Goal: Task Accomplishment & Management: Use online tool/utility

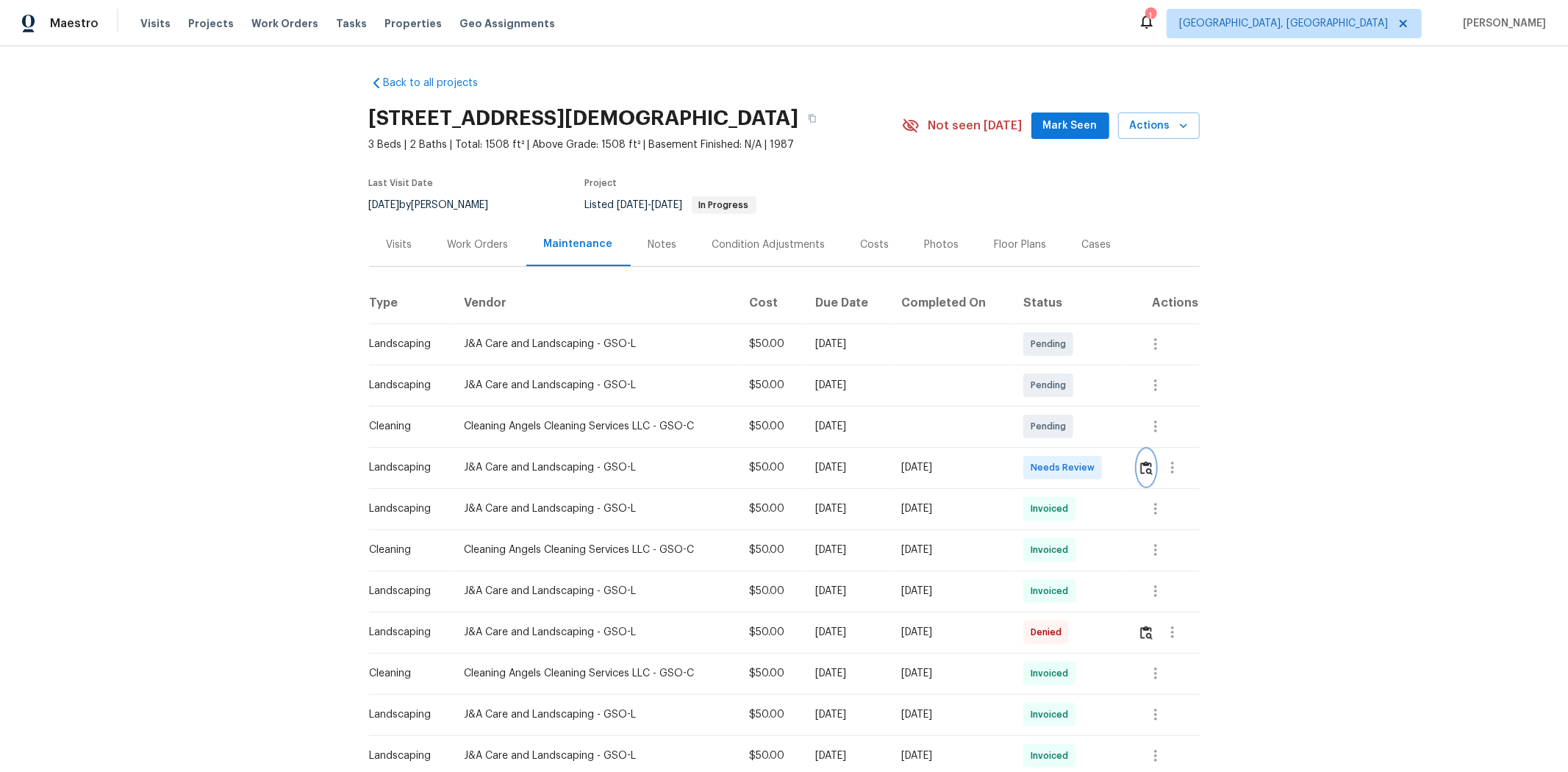
click at [1114, 475] on img "button" at bounding box center [1146, 468] width 12 height 14
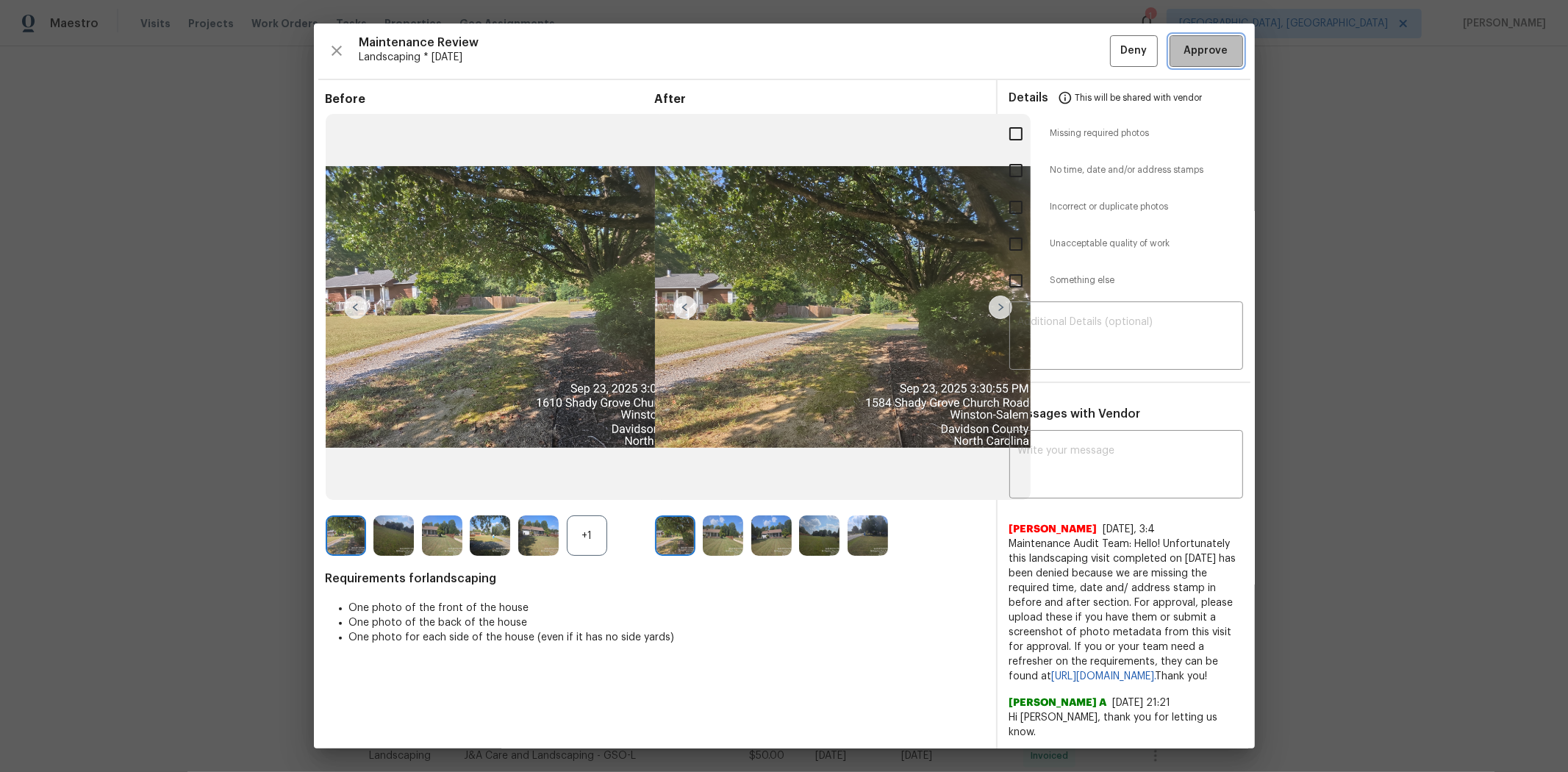
click at [1114, 57] on span "Approve" at bounding box center [1206, 51] width 44 height 18
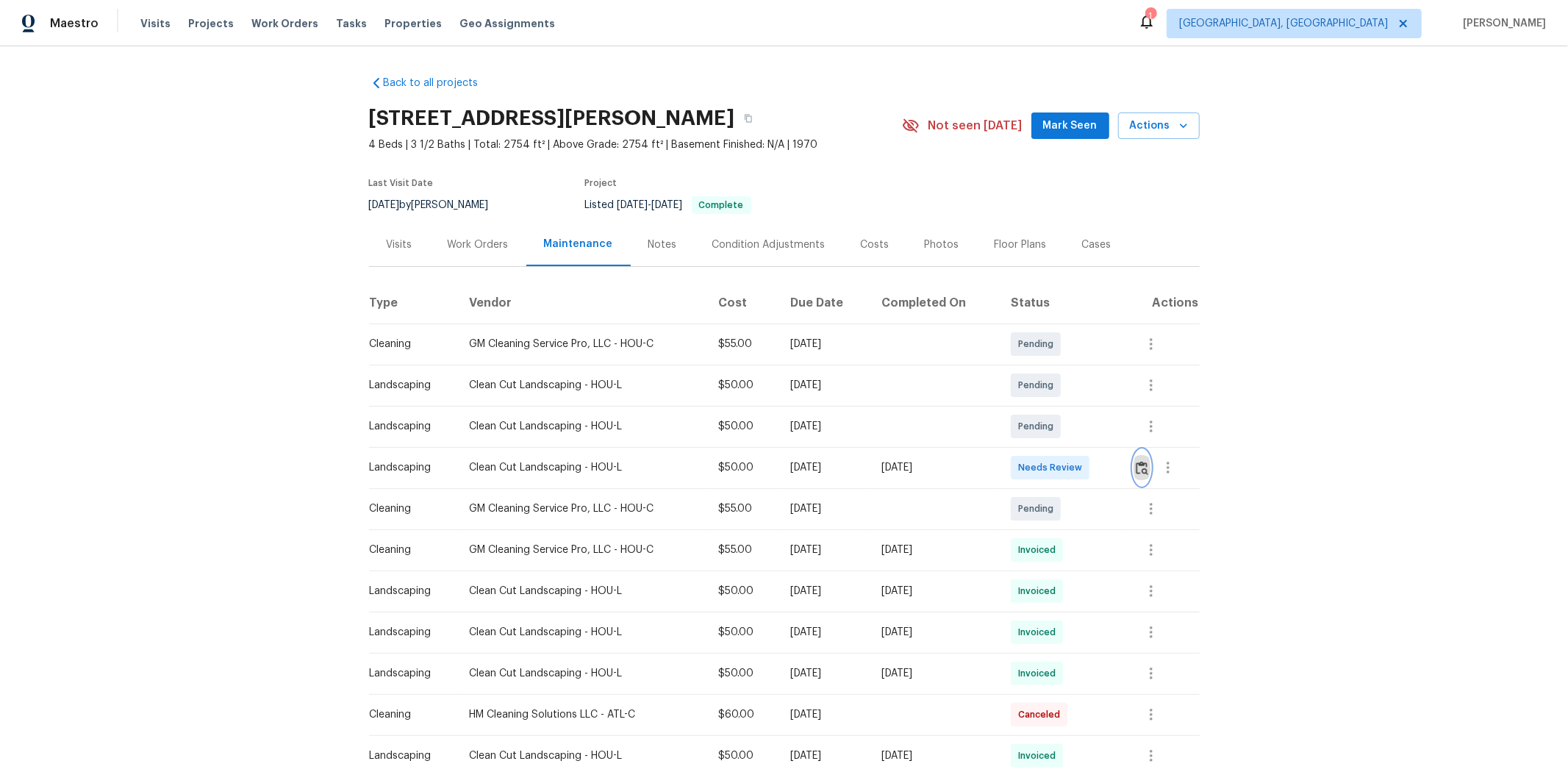
click at [1114, 480] on button "button" at bounding box center [1142, 467] width 17 height 36
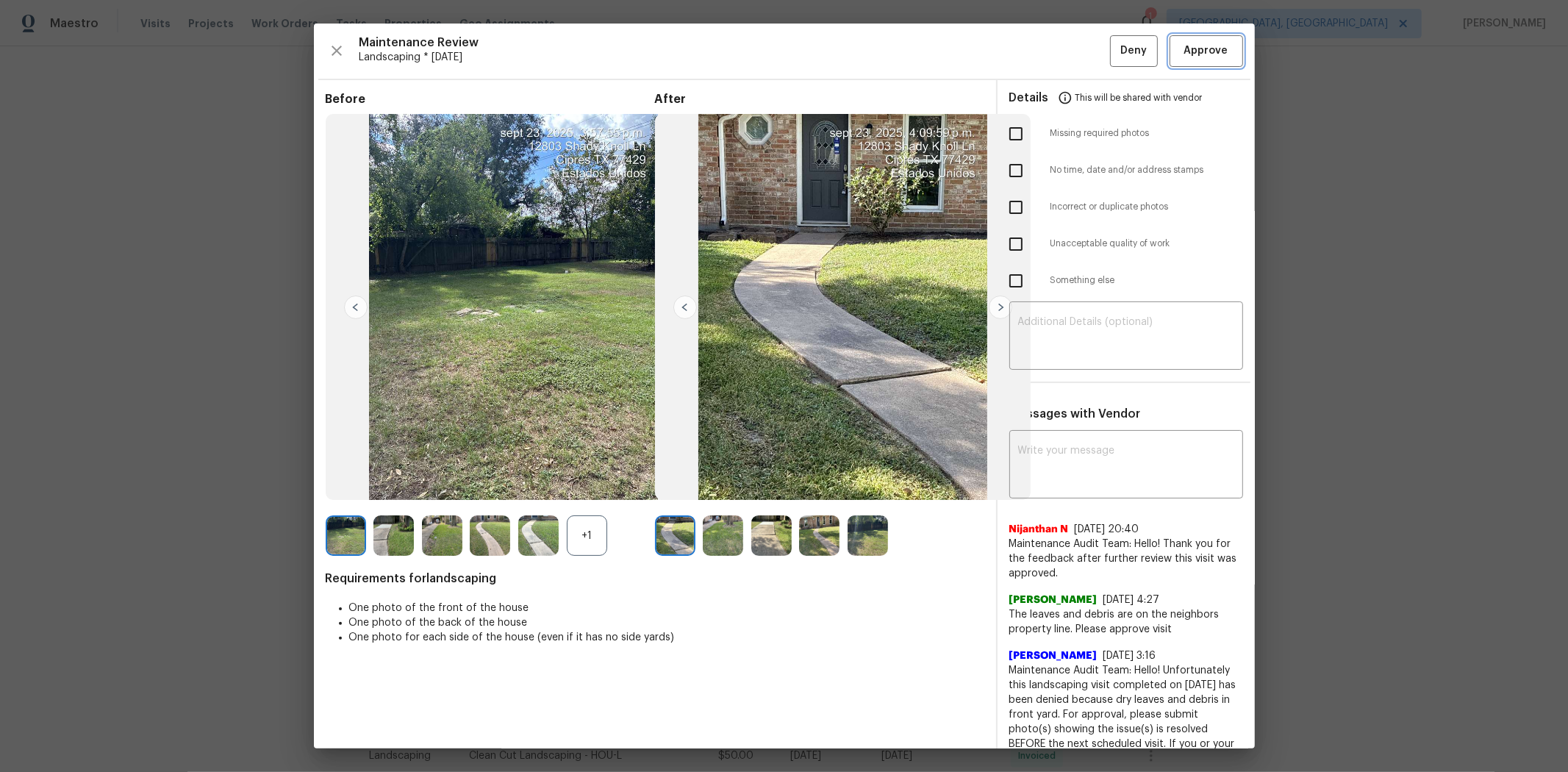
click at [1114, 48] on span "Approve" at bounding box center [1206, 51] width 44 height 18
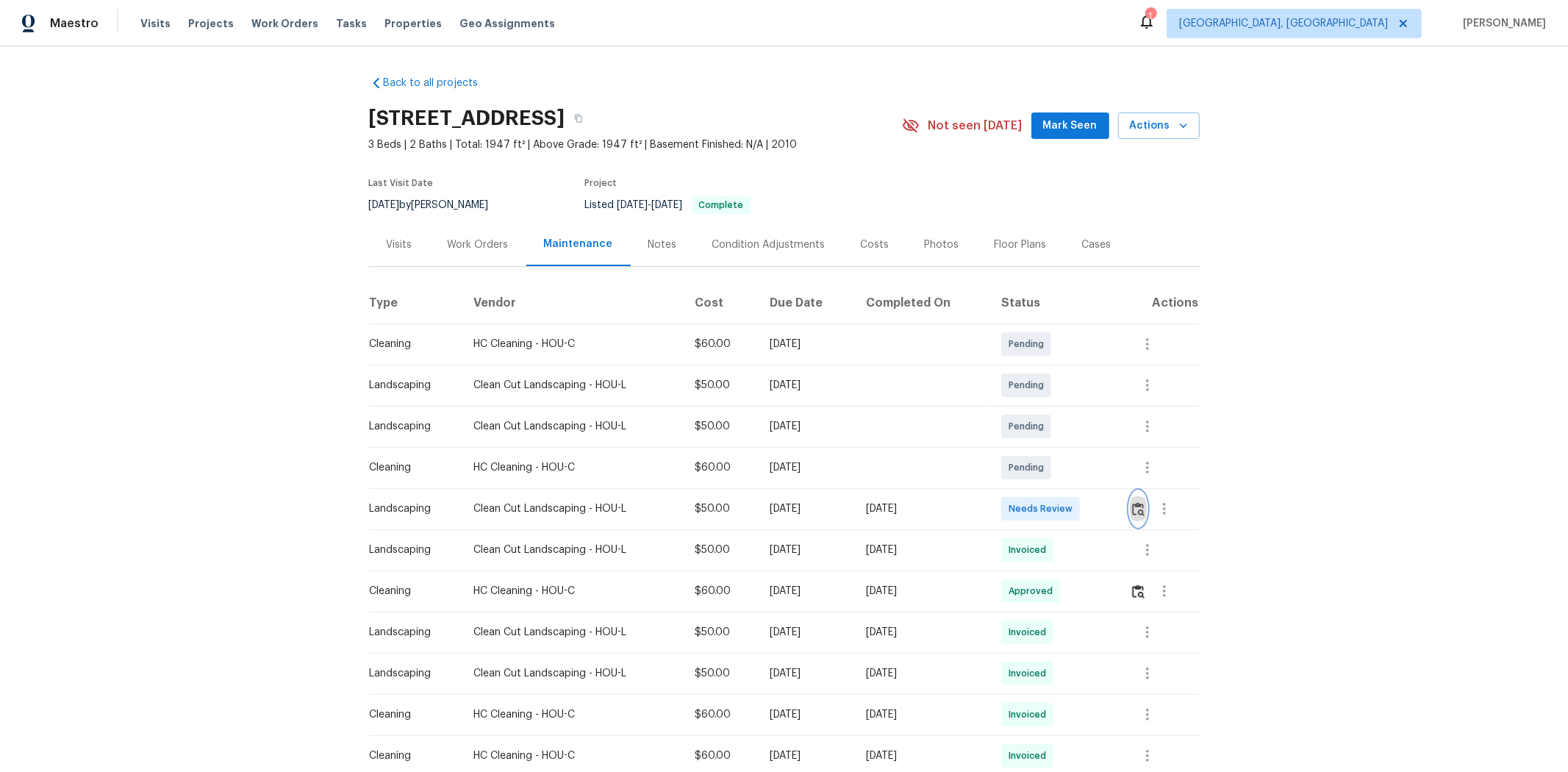
click at [1114, 511] on img "button" at bounding box center [1138, 509] width 12 height 14
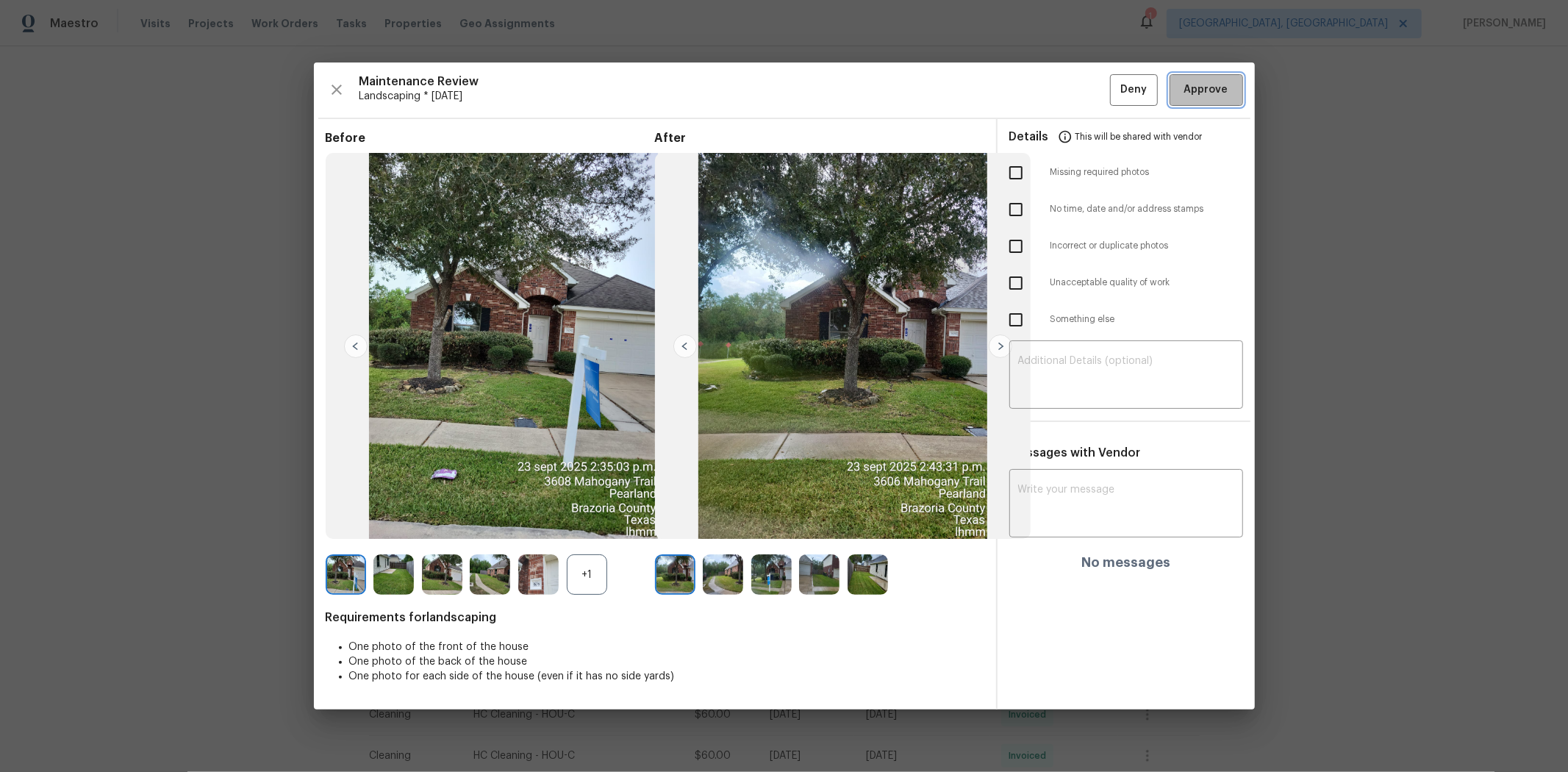
drag, startPoint x: 1188, startPoint y: 84, endPoint x: 1172, endPoint y: 81, distance: 16.3
click at [1114, 84] on span "Approve" at bounding box center [1206, 90] width 44 height 18
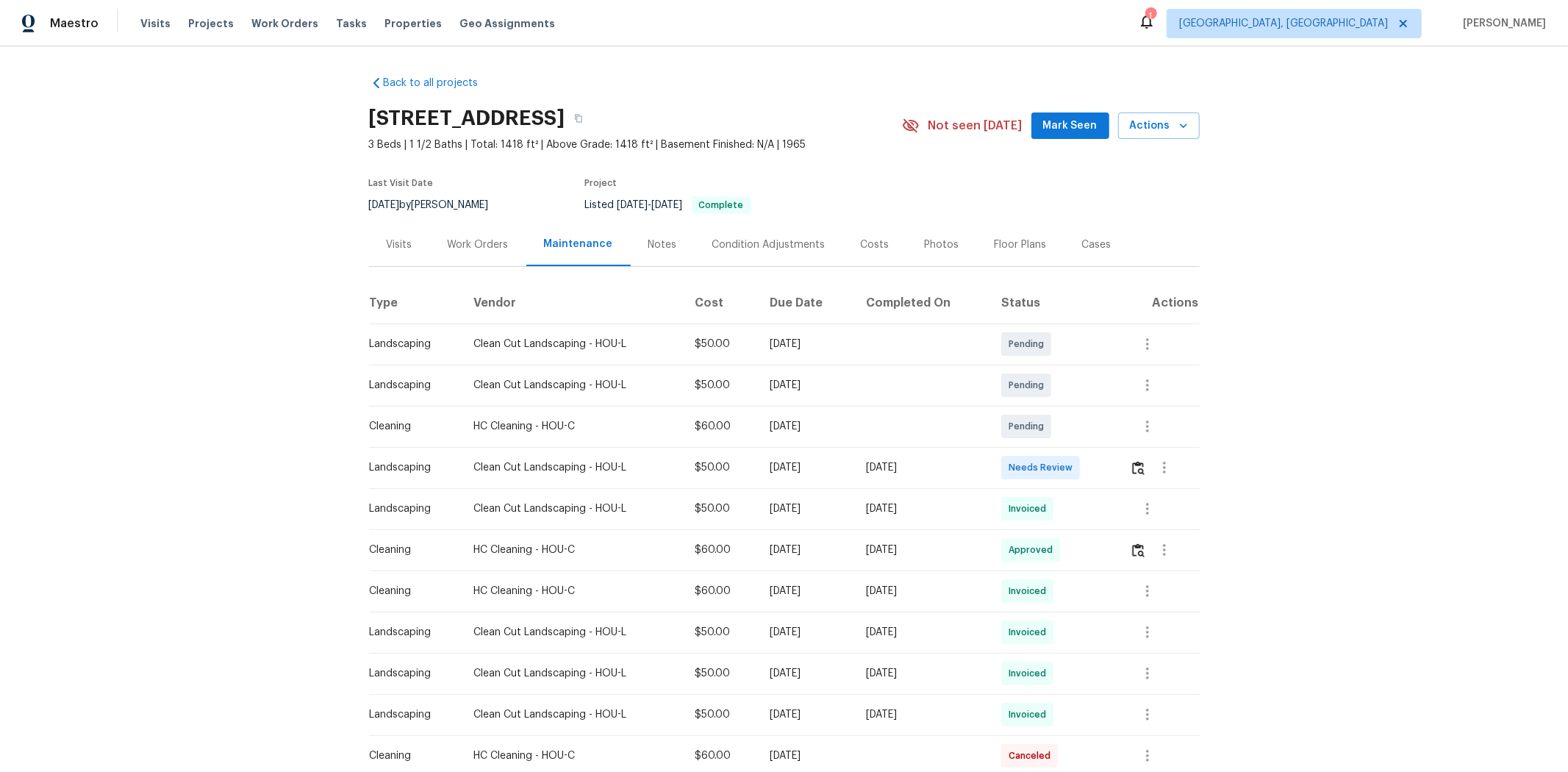
drag, startPoint x: 1125, startPoint y: 475, endPoint x: 1135, endPoint y: 461, distance: 17.2
click at [1114, 475] on td at bounding box center [1159, 468] width 82 height 41
click at [1114, 471] on img "button" at bounding box center [1138, 468] width 12 height 14
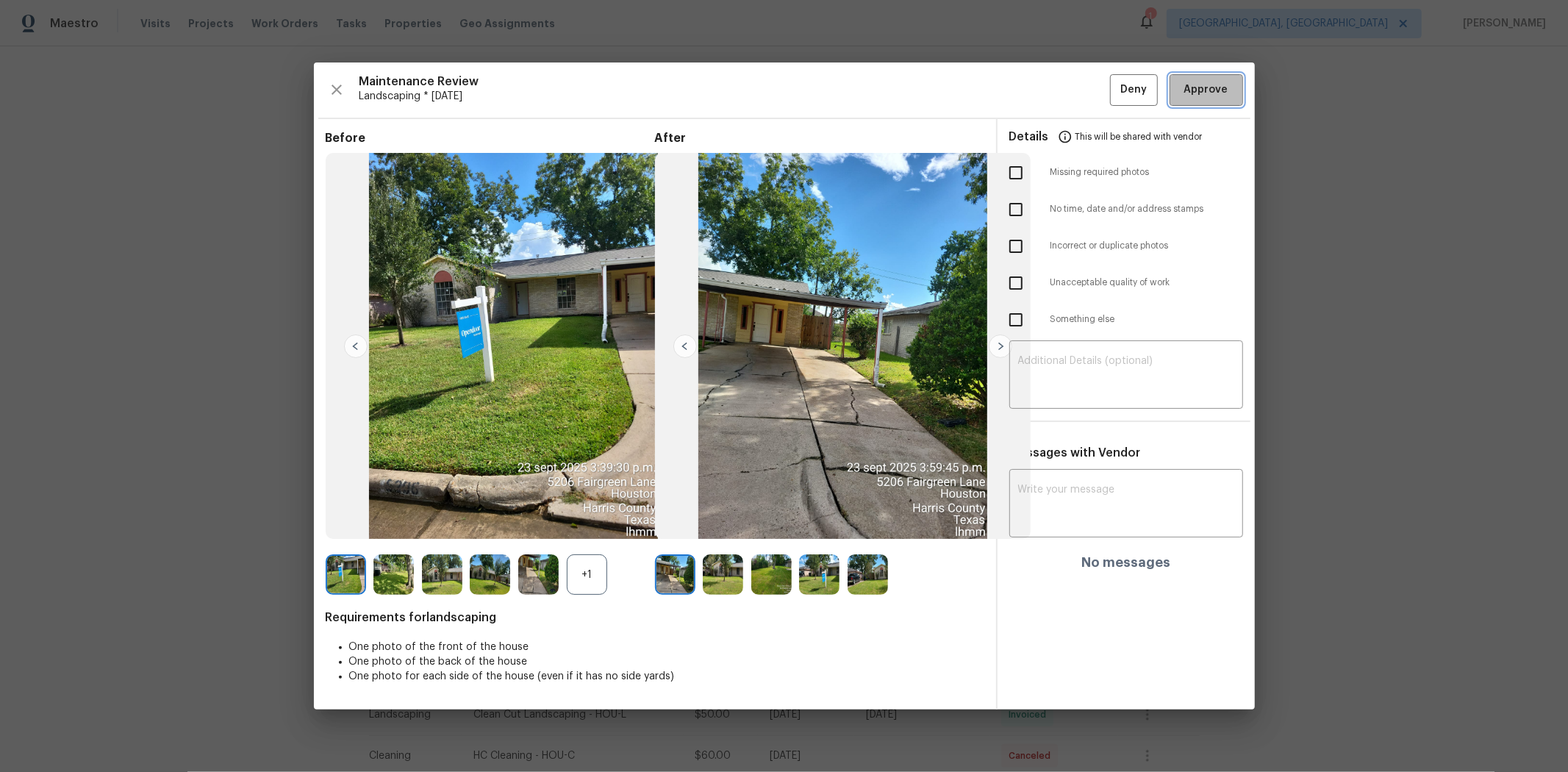
click at [1114, 97] on span "Approve" at bounding box center [1206, 90] width 44 height 18
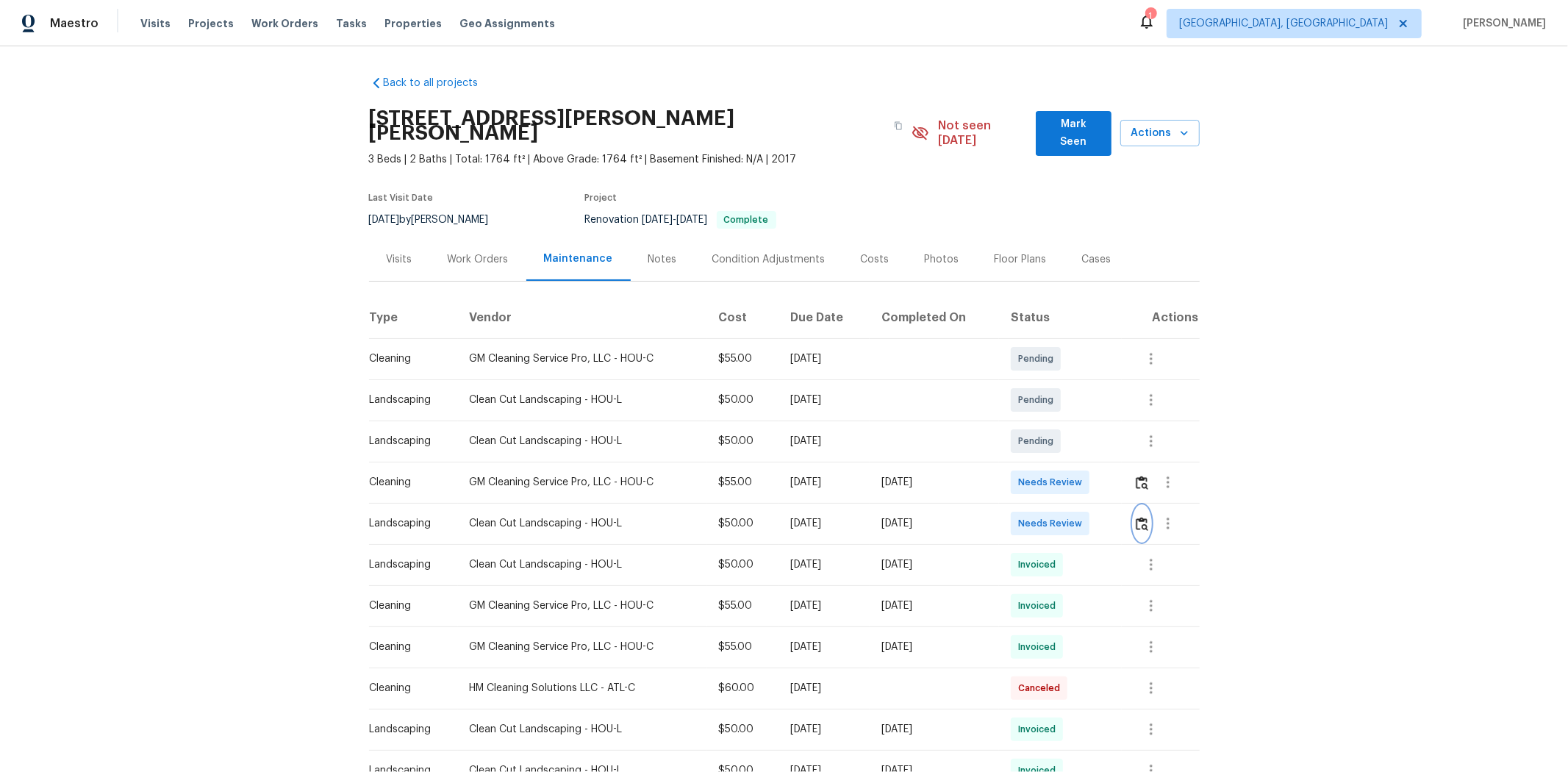
click at [1114, 516] on img "button" at bounding box center [1142, 524] width 12 height 14
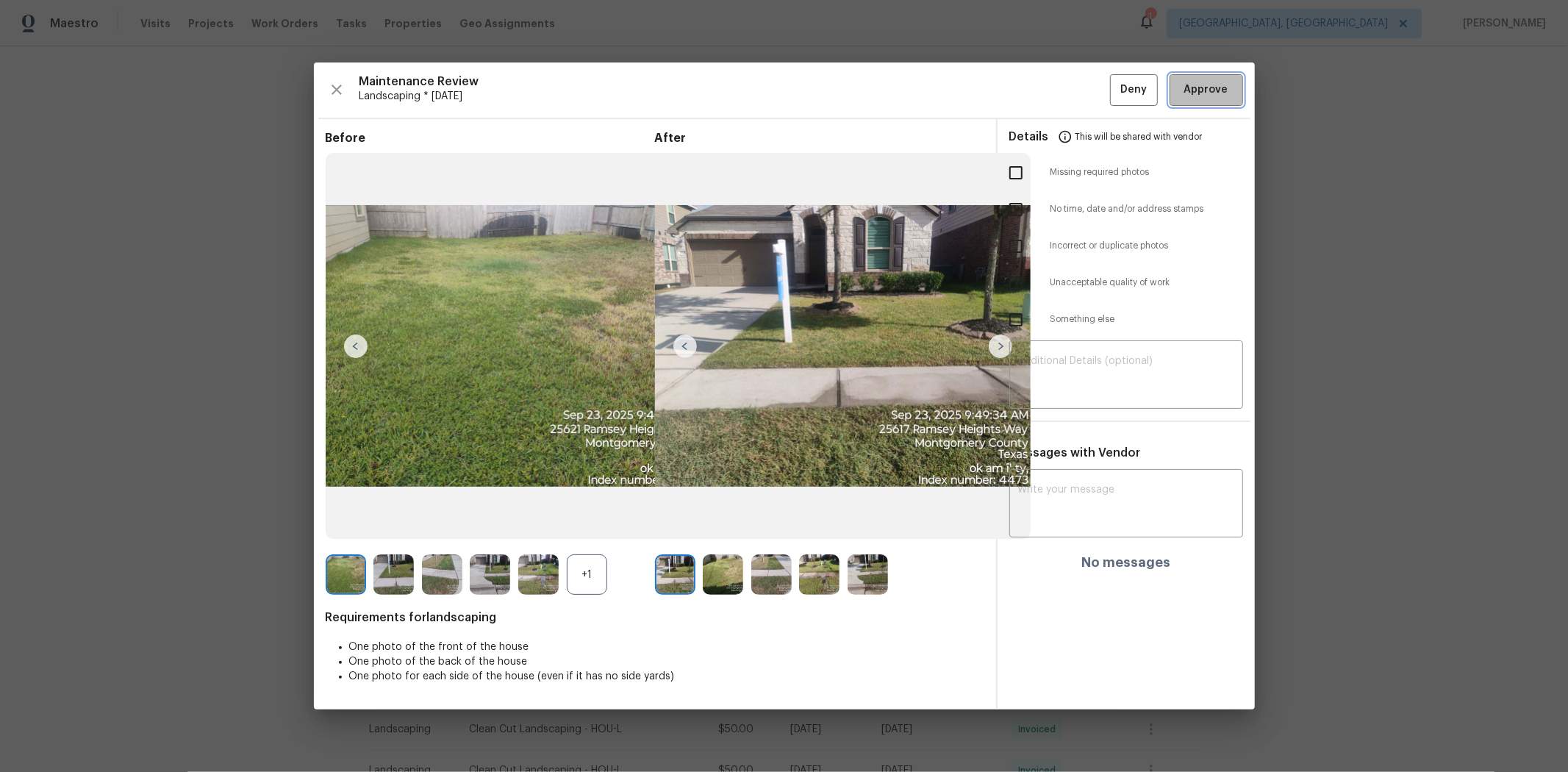
click at [1114, 87] on span "Approve" at bounding box center [1206, 90] width 44 height 18
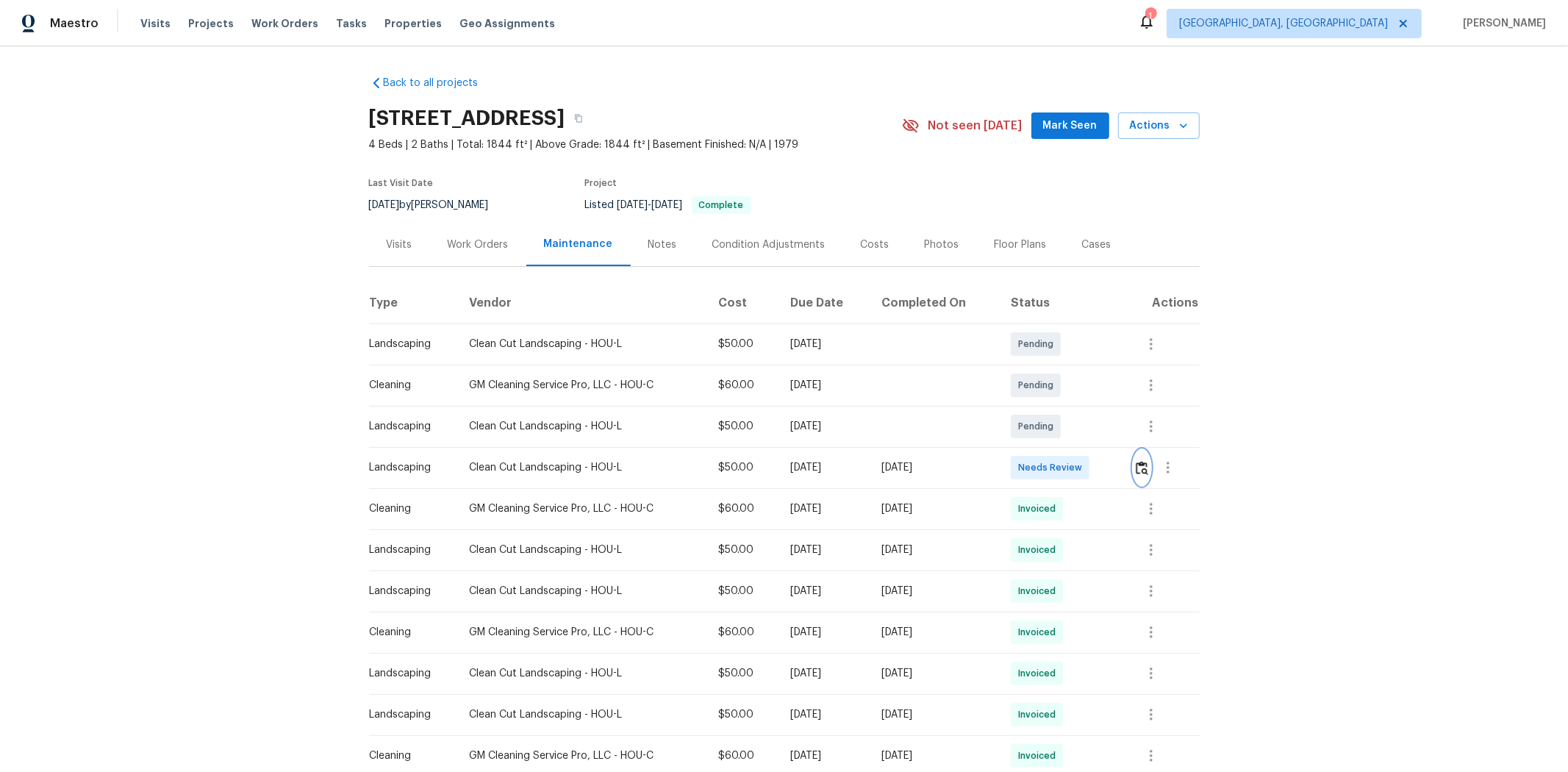
click at [1114, 470] on img "button" at bounding box center [1142, 468] width 12 height 14
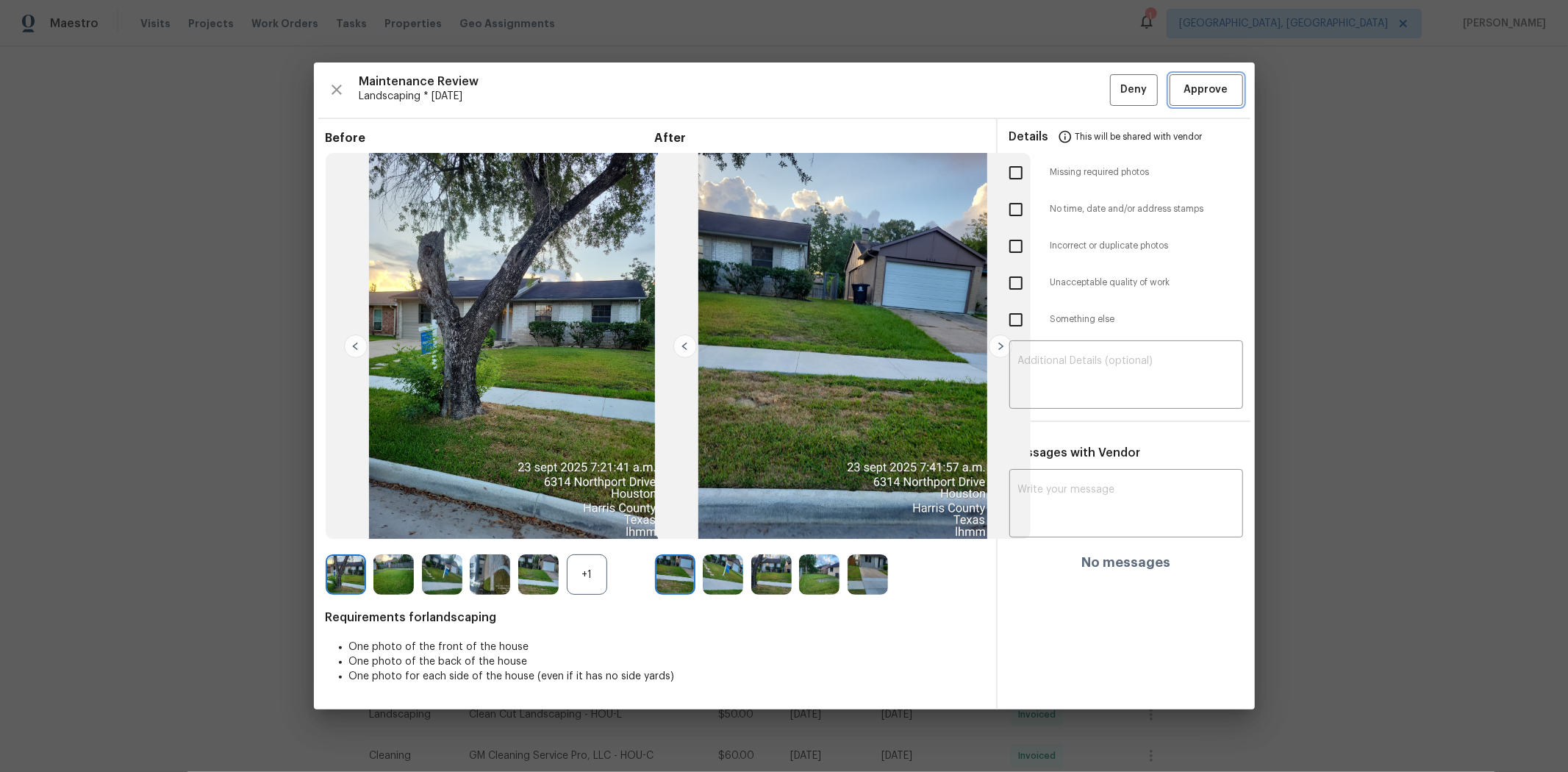
click at [1114, 85] on span "Approve" at bounding box center [1206, 90] width 44 height 18
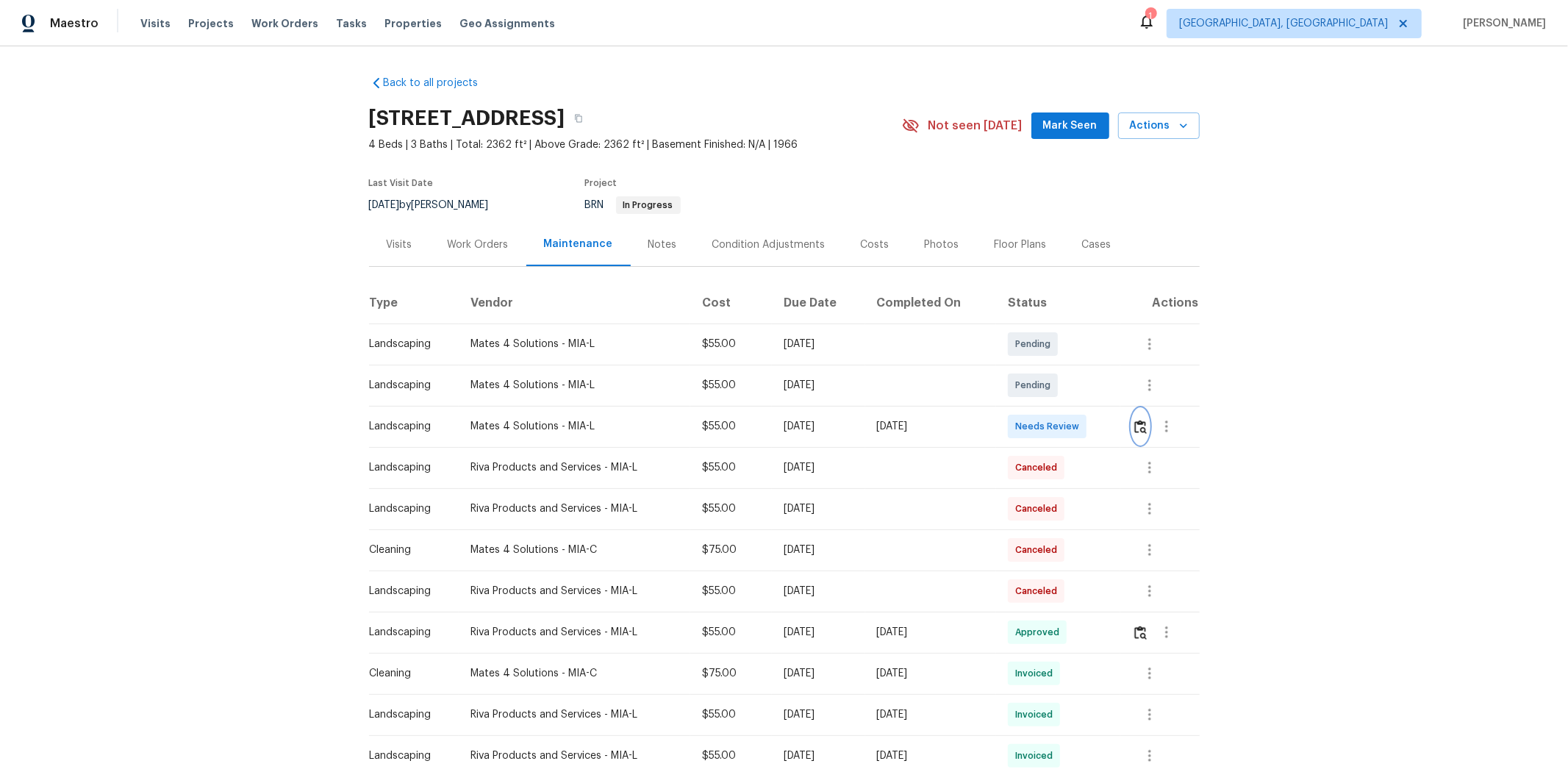
click at [1114, 423] on img "button" at bounding box center [1140, 427] width 12 height 14
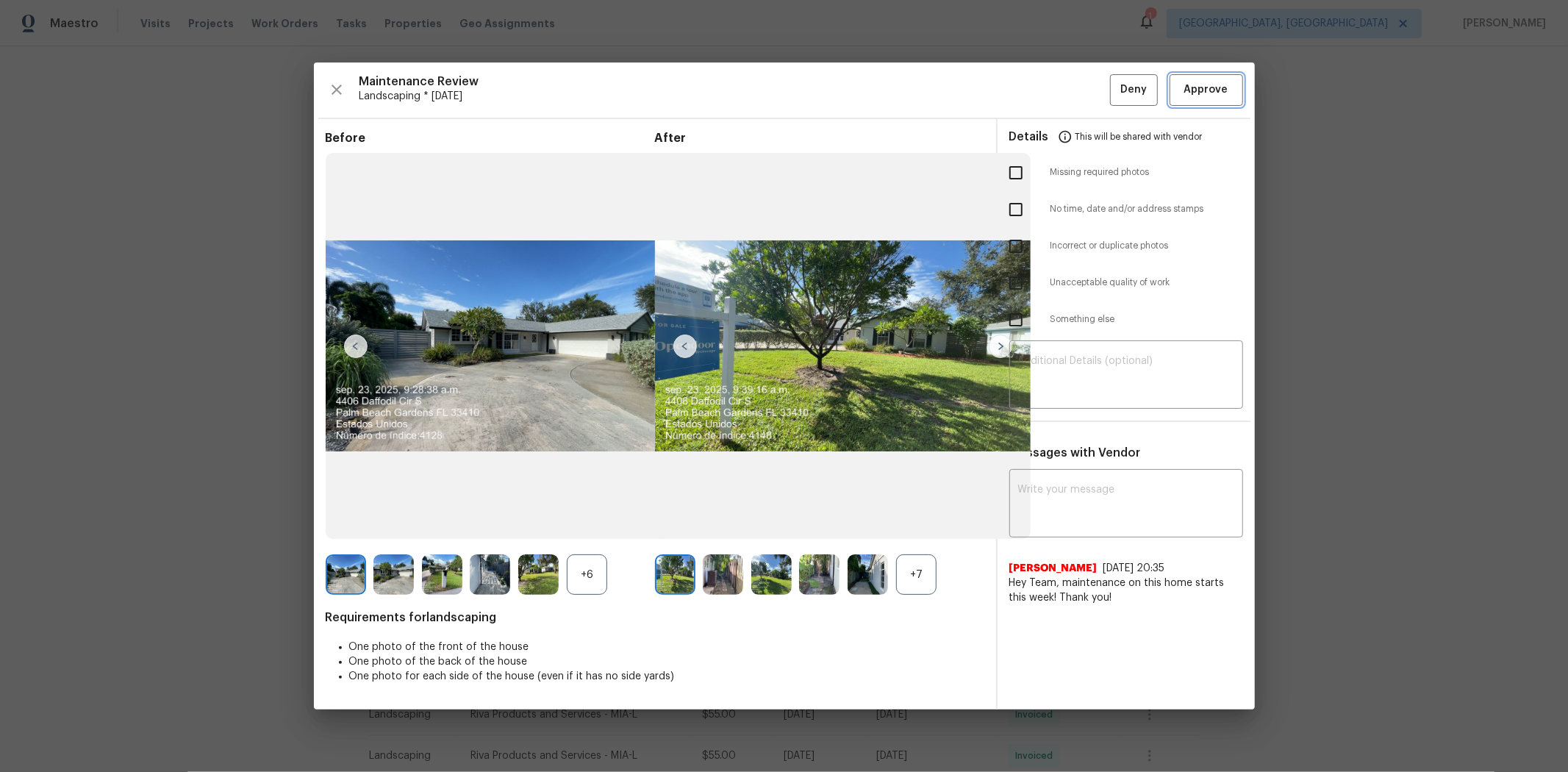
click at [1114, 84] on span "Approve" at bounding box center [1206, 90] width 44 height 18
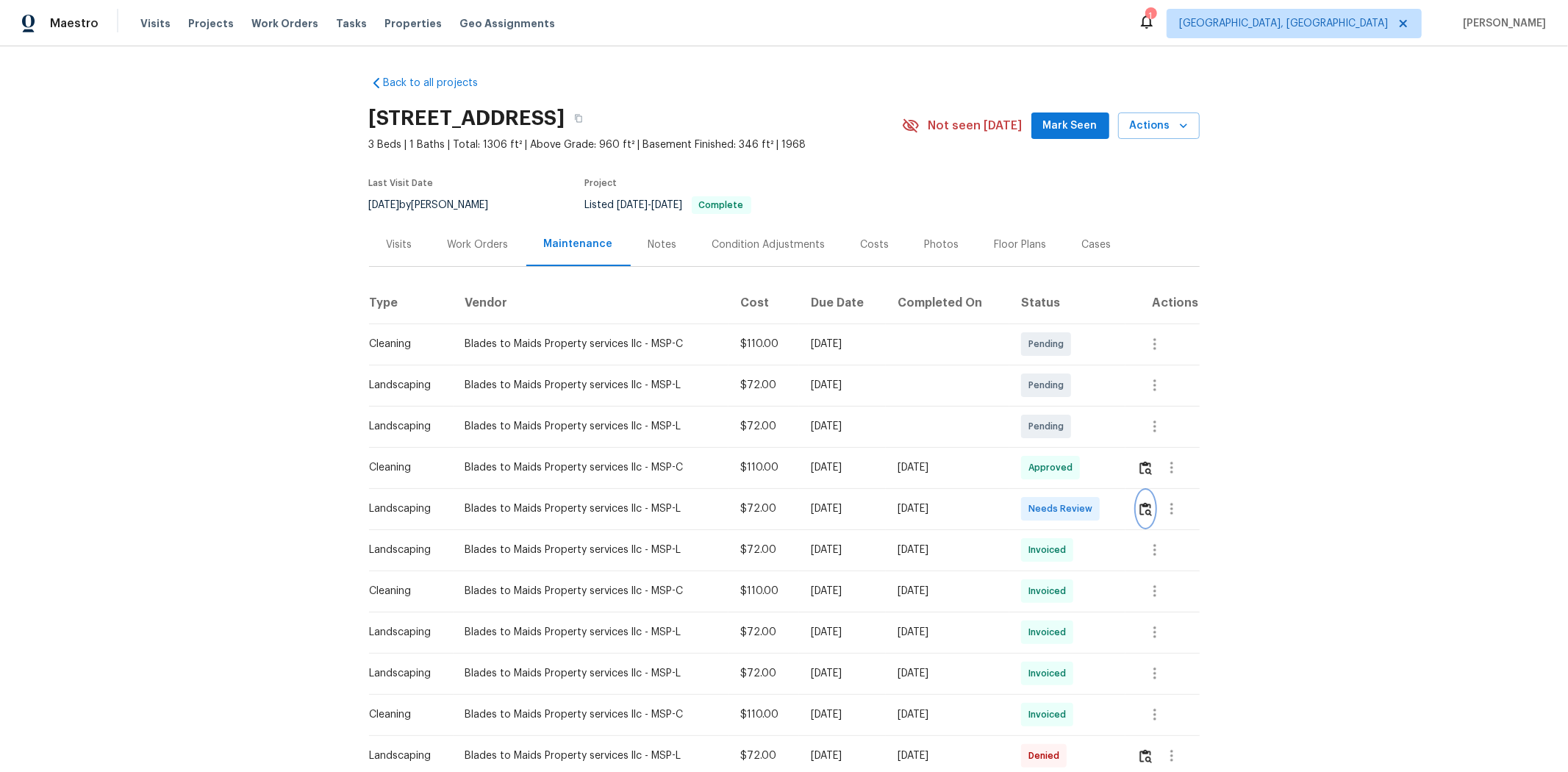
click at [1114, 511] on img "button" at bounding box center [1145, 509] width 12 height 14
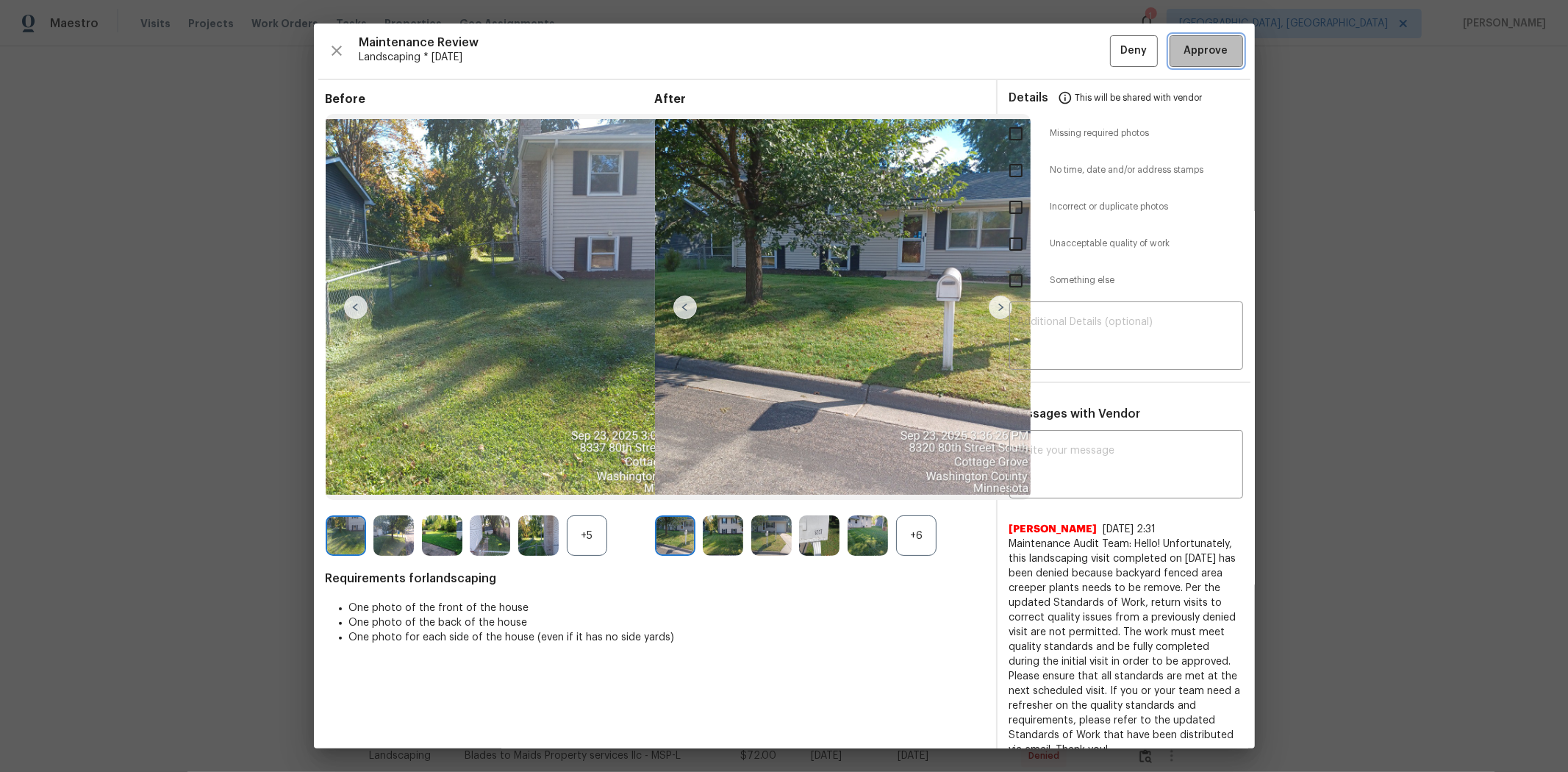
click at [1114, 47] on span "Approve" at bounding box center [1206, 51] width 44 height 18
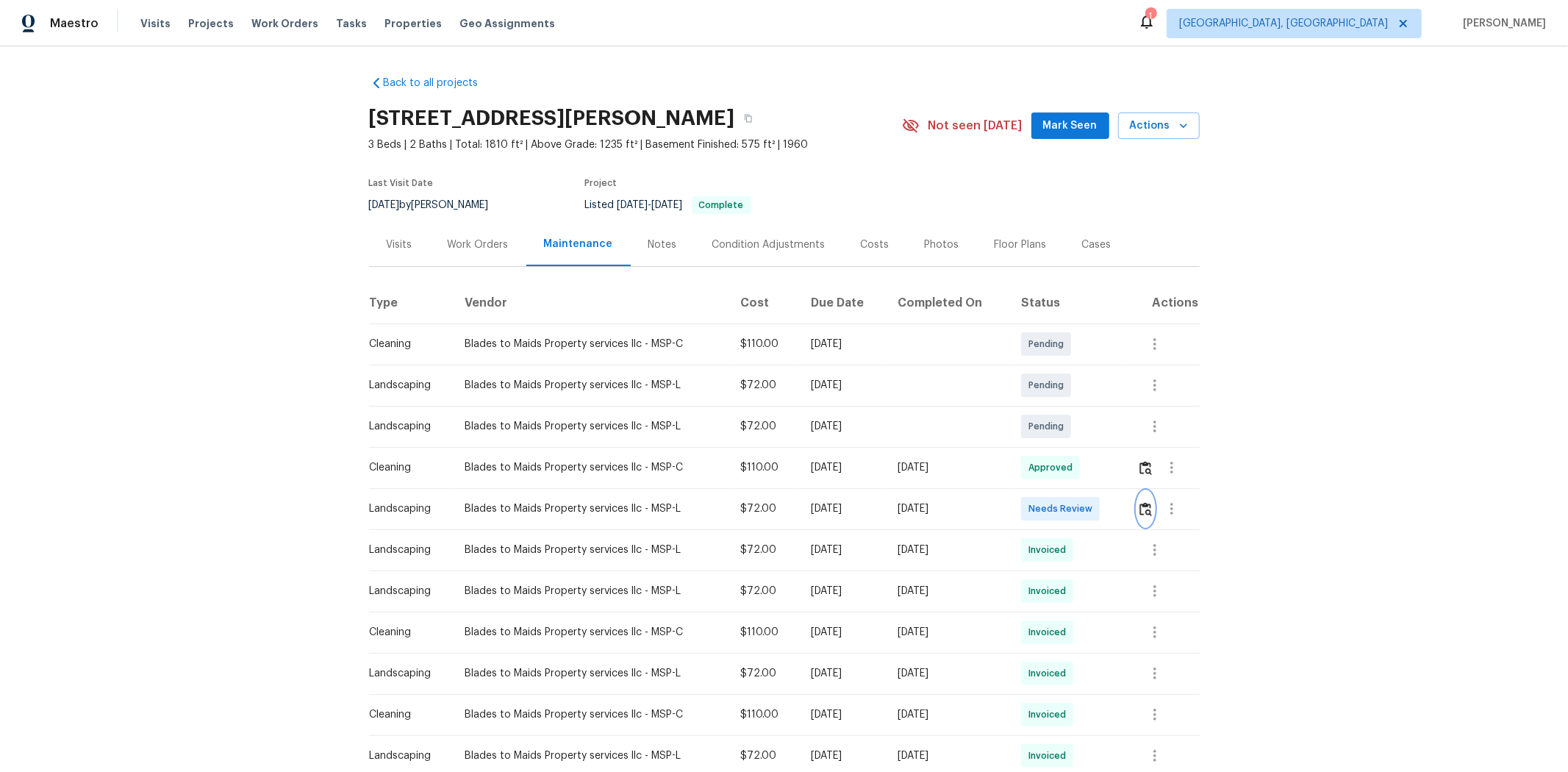
click at [1114, 506] on button "button" at bounding box center [1146, 509] width 17 height 36
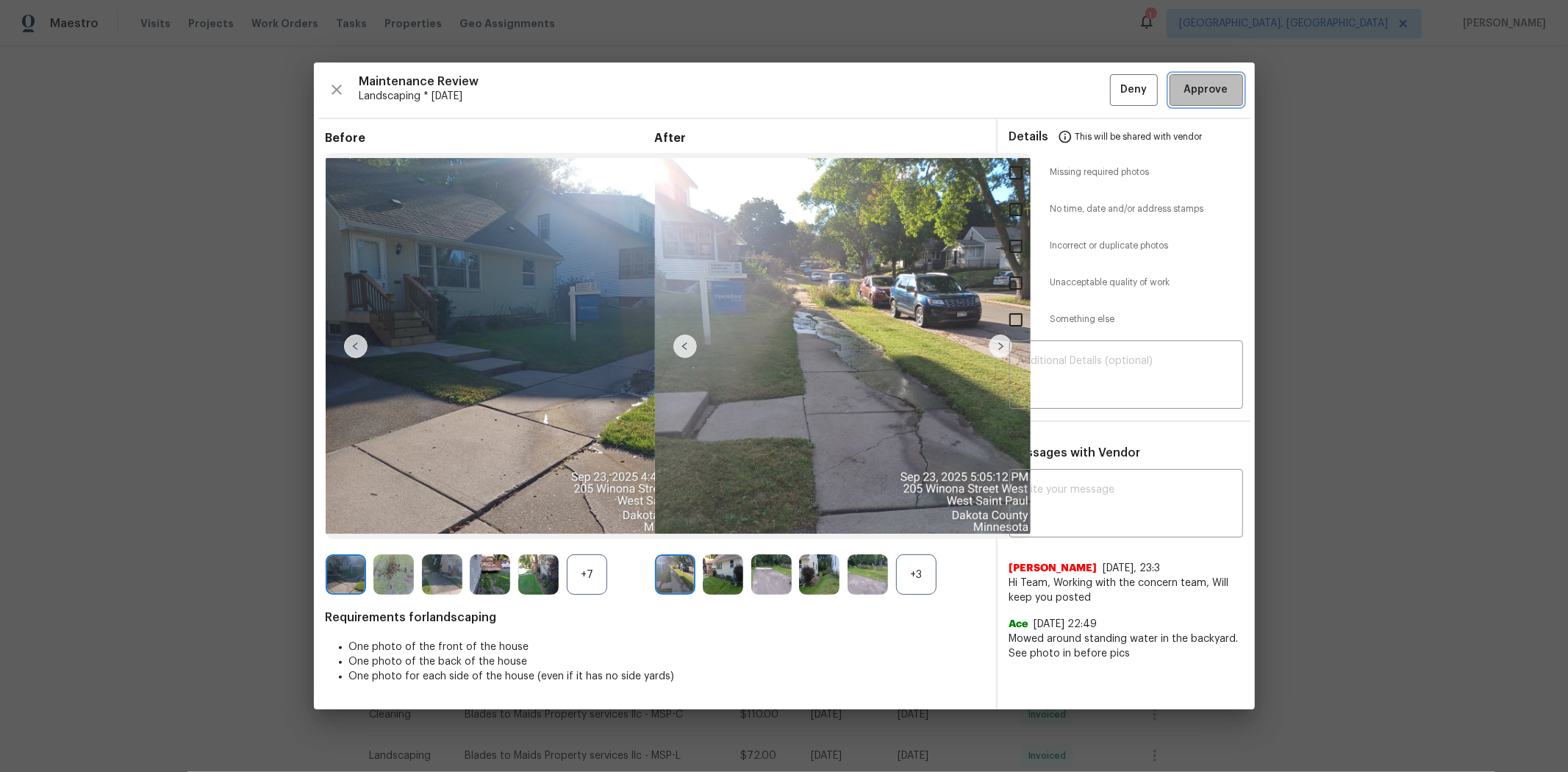
click at [1114, 82] on span "Approve" at bounding box center [1206, 90] width 44 height 18
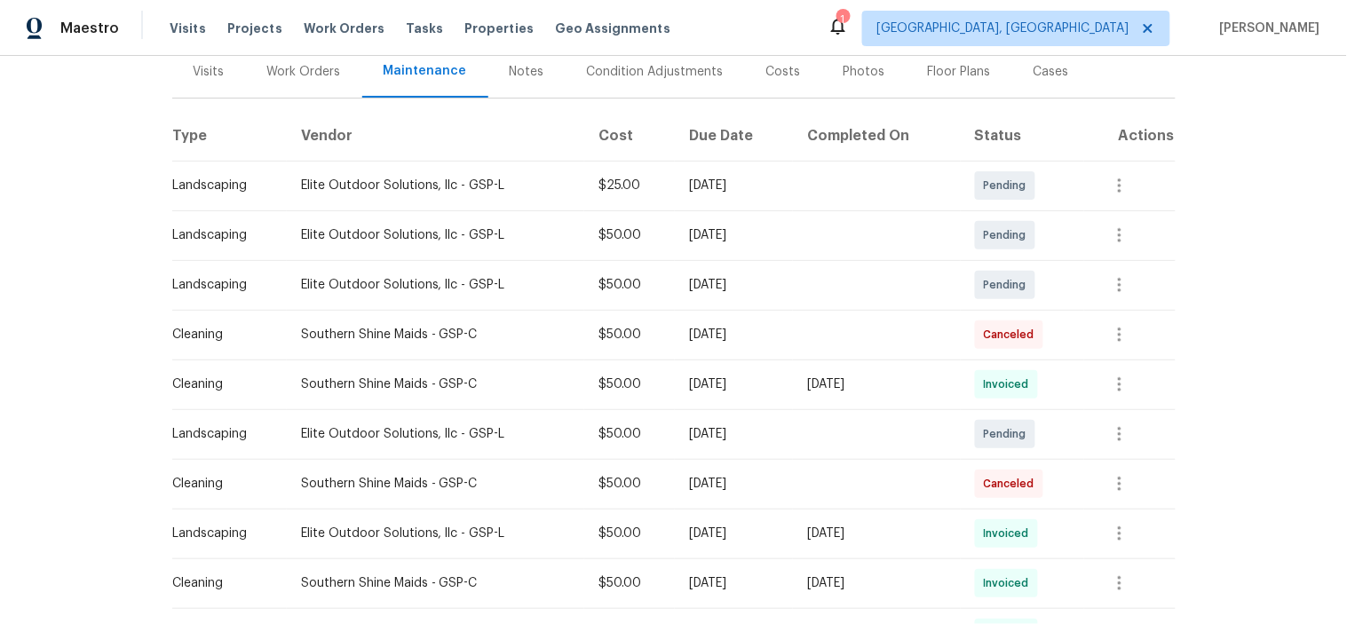
scroll to position [296, 0]
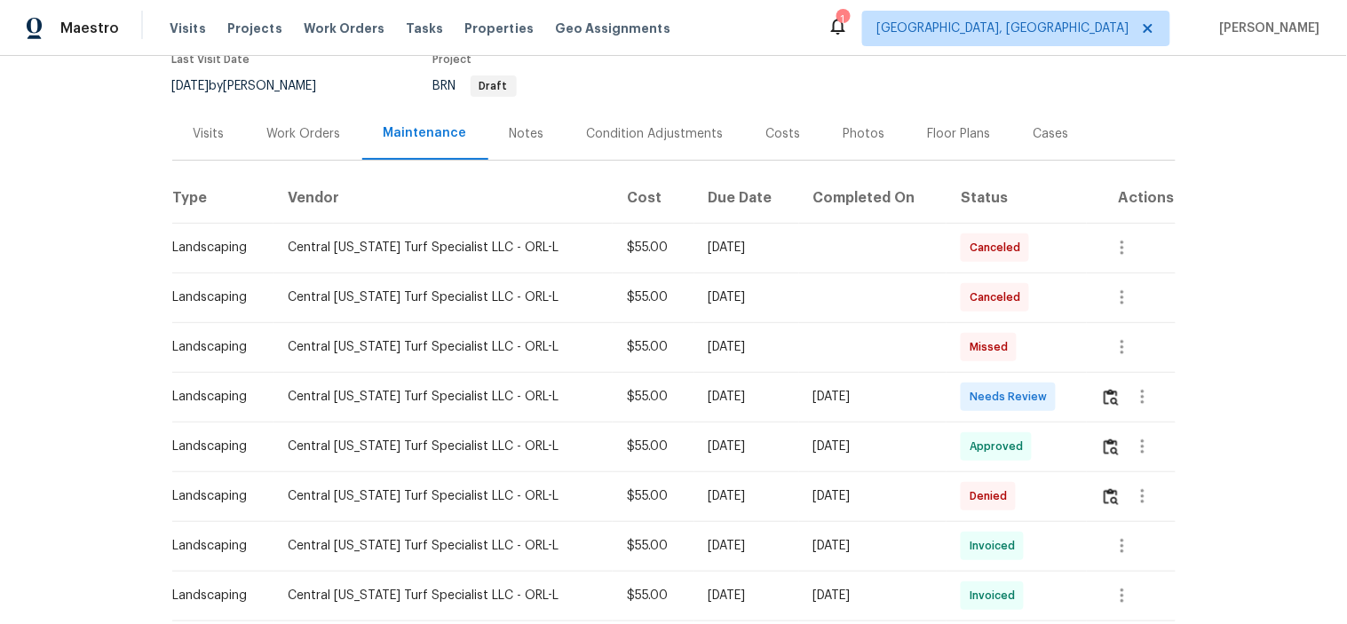
scroll to position [296, 0]
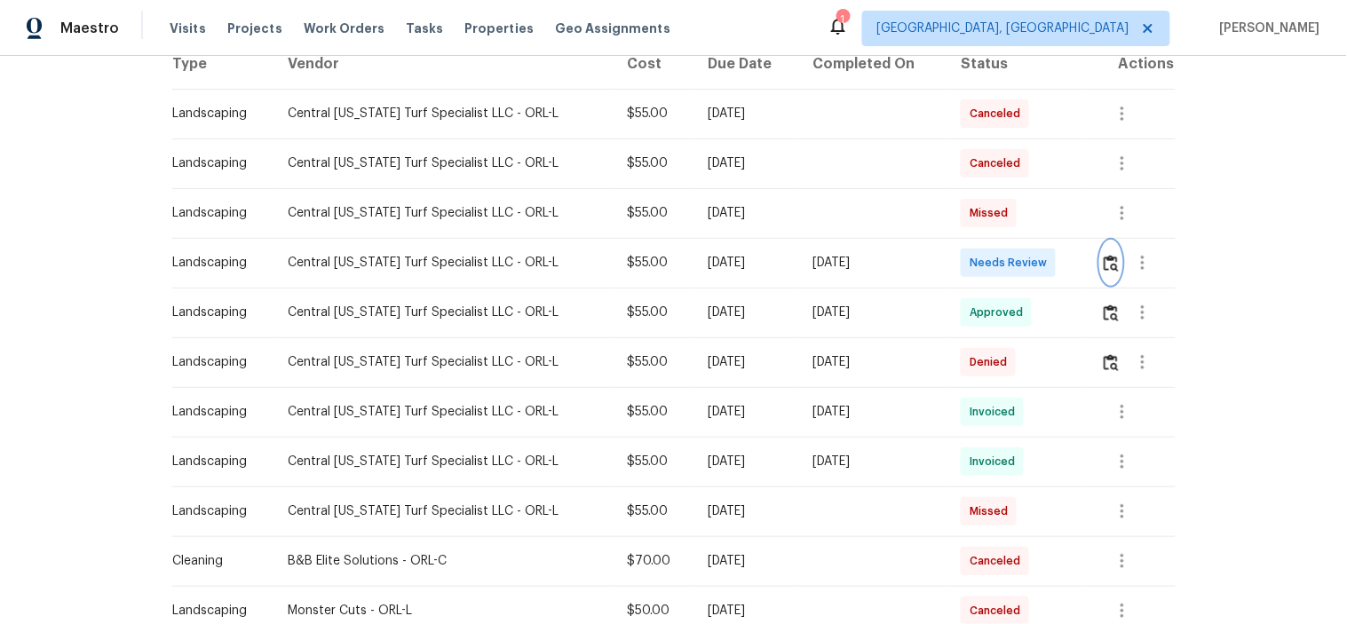
click at [1104, 264] on img "button" at bounding box center [1111, 263] width 15 height 17
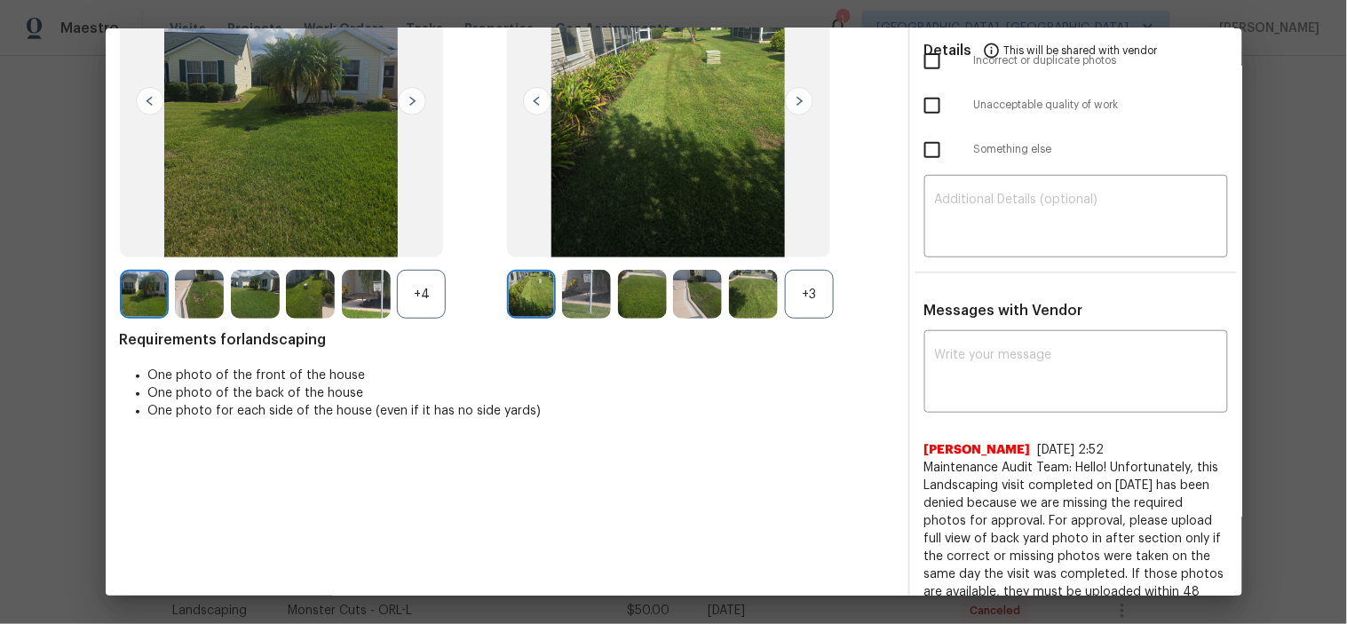
scroll to position [197, 0]
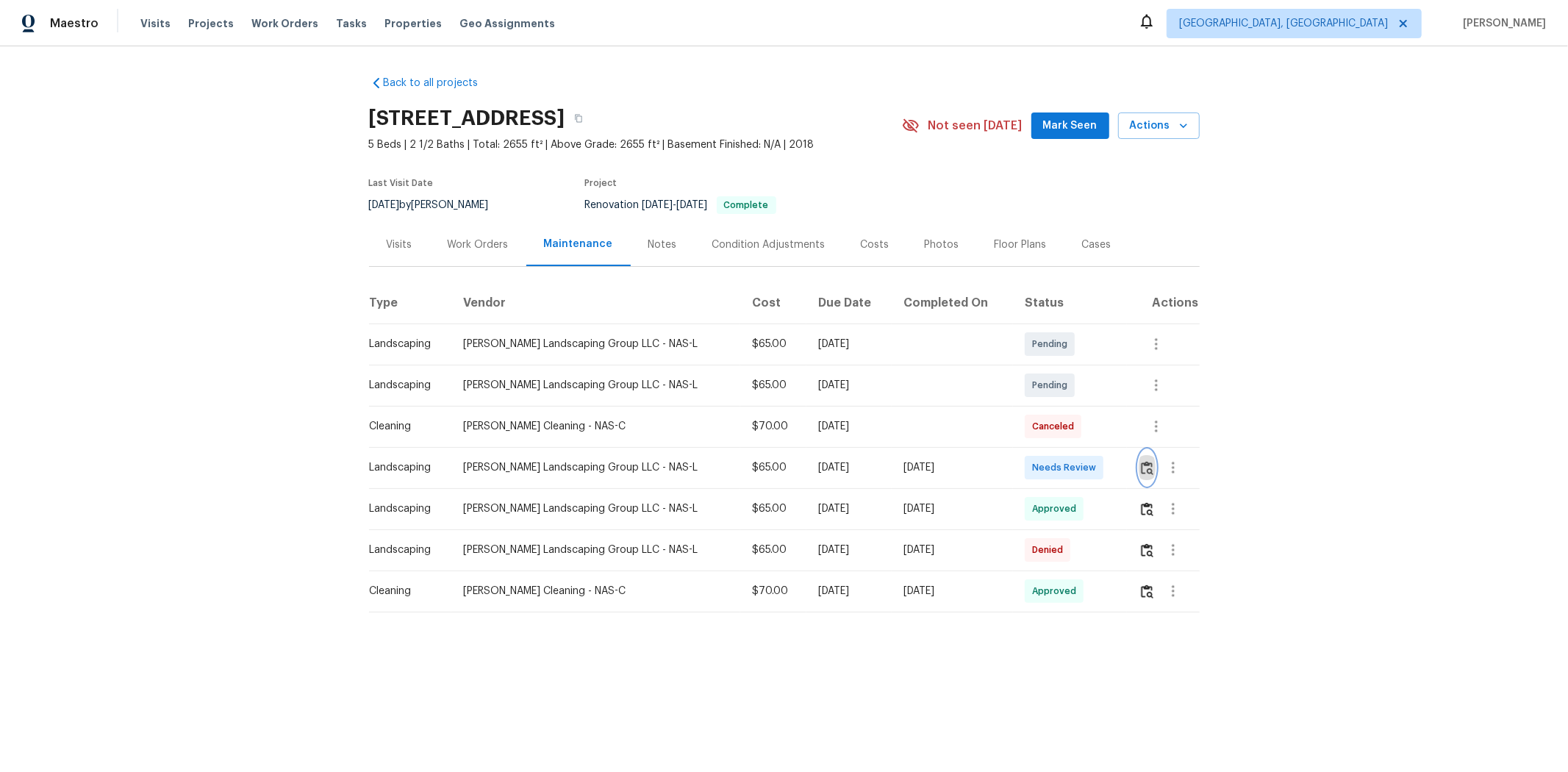
click at [1114, 465] on img "button" at bounding box center [1147, 468] width 12 height 14
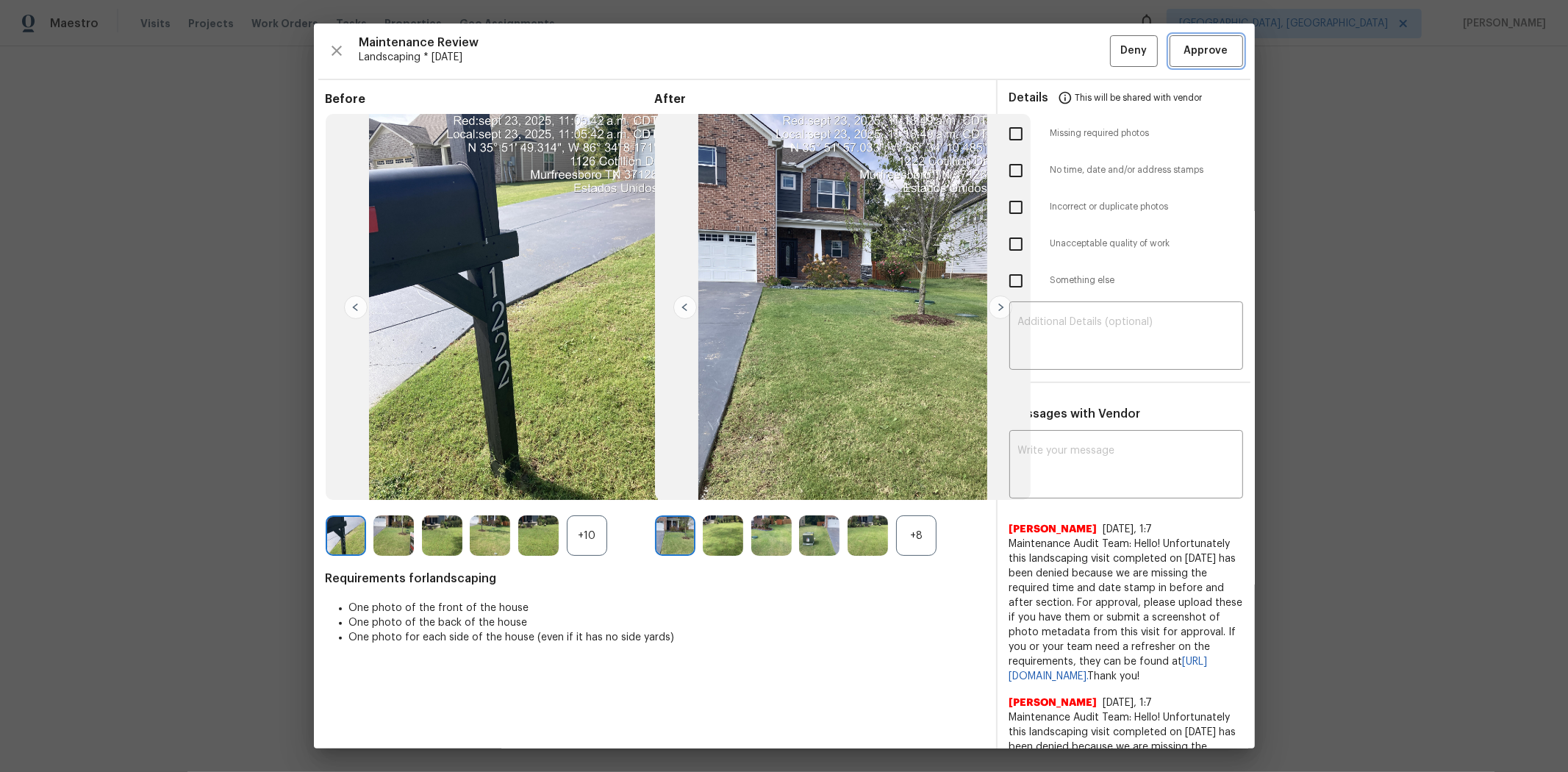
drag, startPoint x: 1187, startPoint y: 45, endPoint x: 1334, endPoint y: 8, distance: 151.6
click at [1114, 44] on span "Approve" at bounding box center [1206, 51] width 44 height 18
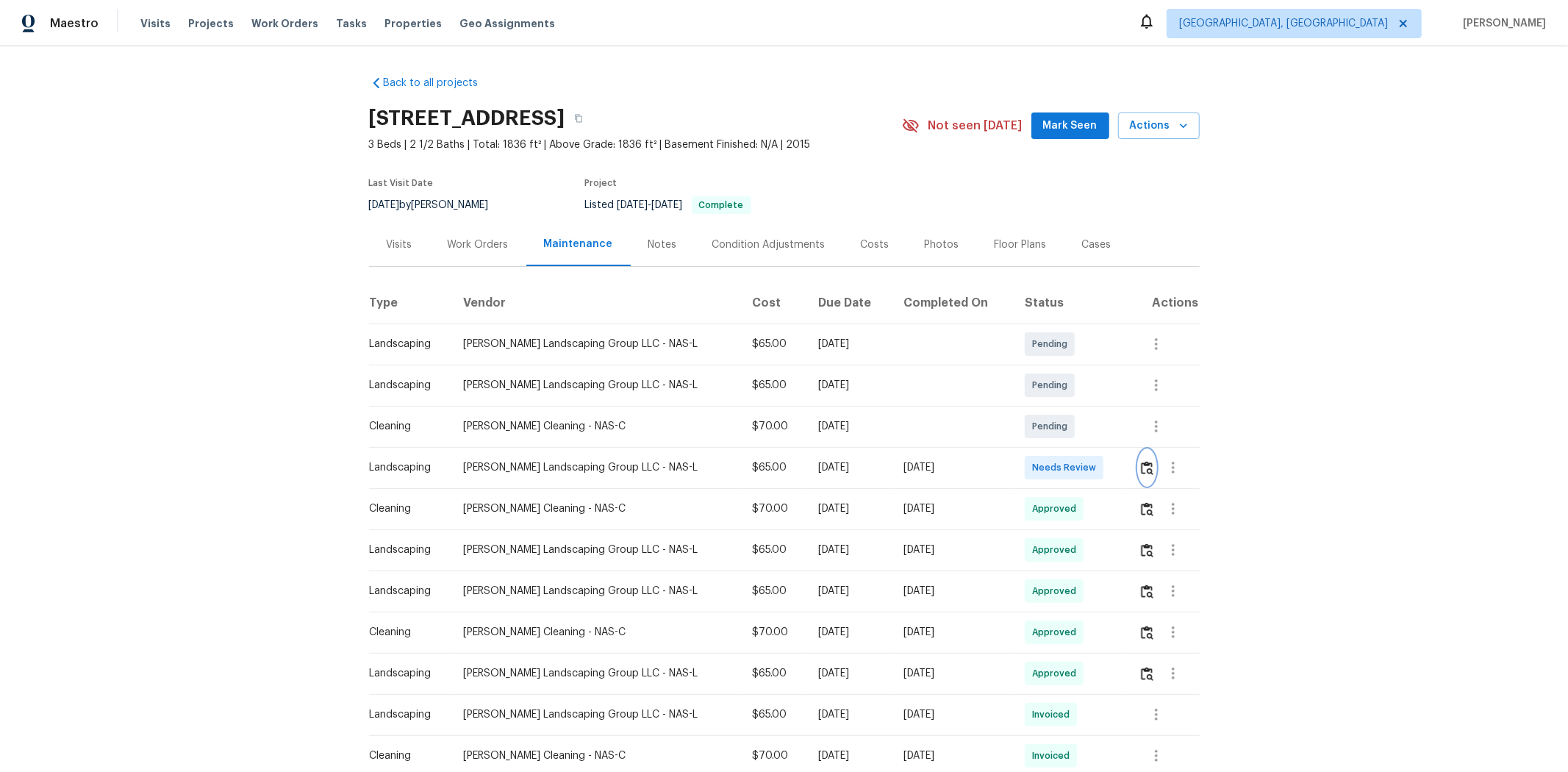
click at [1114, 475] on button "button" at bounding box center [1147, 467] width 17 height 36
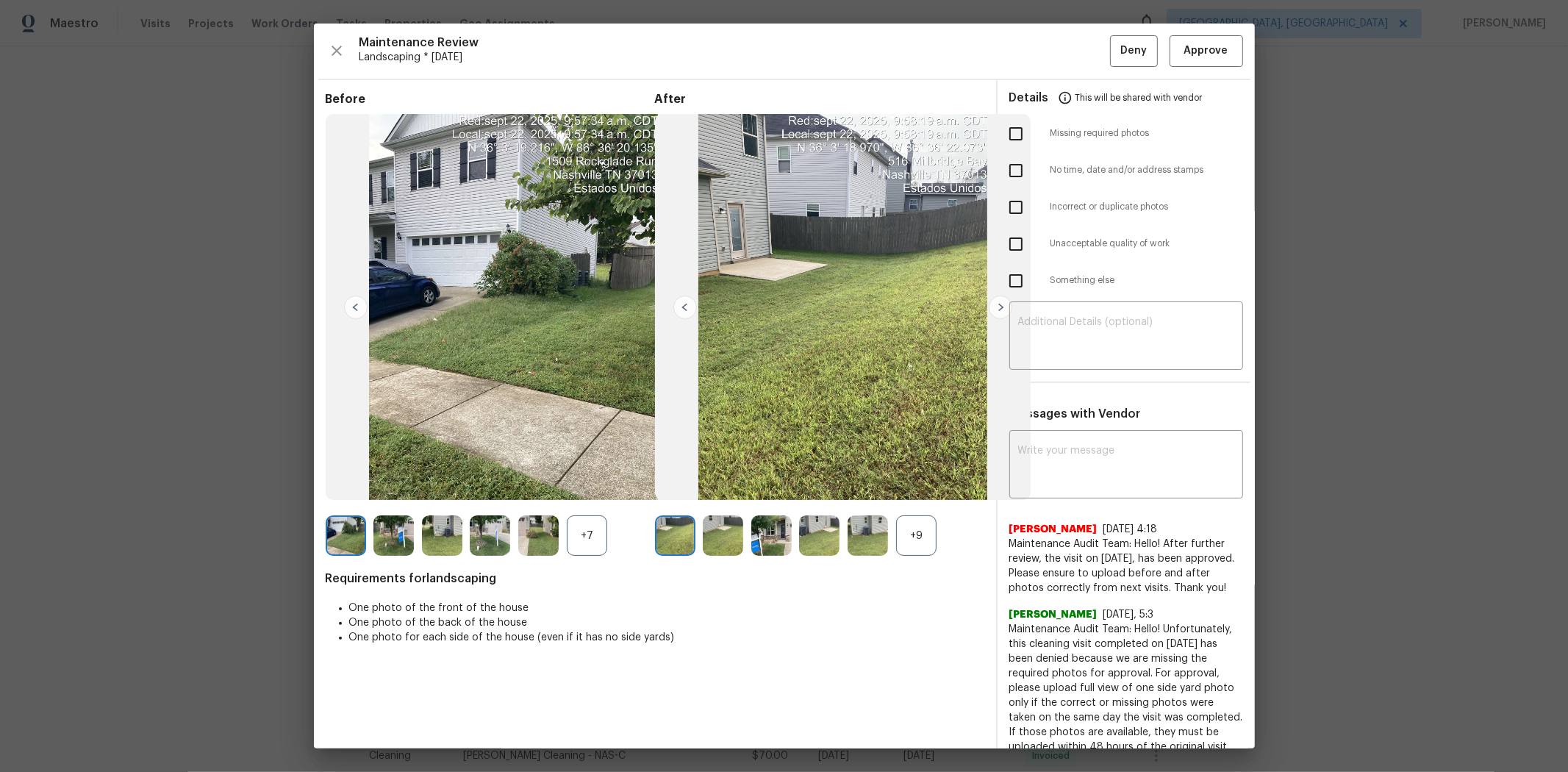
drag, startPoint x: 1002, startPoint y: 538, endPoint x: 1098, endPoint y: 598, distance: 113.2
click at [1098, 516] on span "Maintenance Audit Team: Hello! After further review, the visit on 08/24/2025, h…" at bounding box center [1126, 566] width 233 height 59
copy span "Maintenance Audit Team: Hello! After further review, the visit on 08/24/2025, h…"
click at [1051, 466] on textarea at bounding box center [1126, 466] width 216 height 41
paste textarea "Maintenance Audit Team: Hello! After further review, the visit on 08/24/2025, h…"
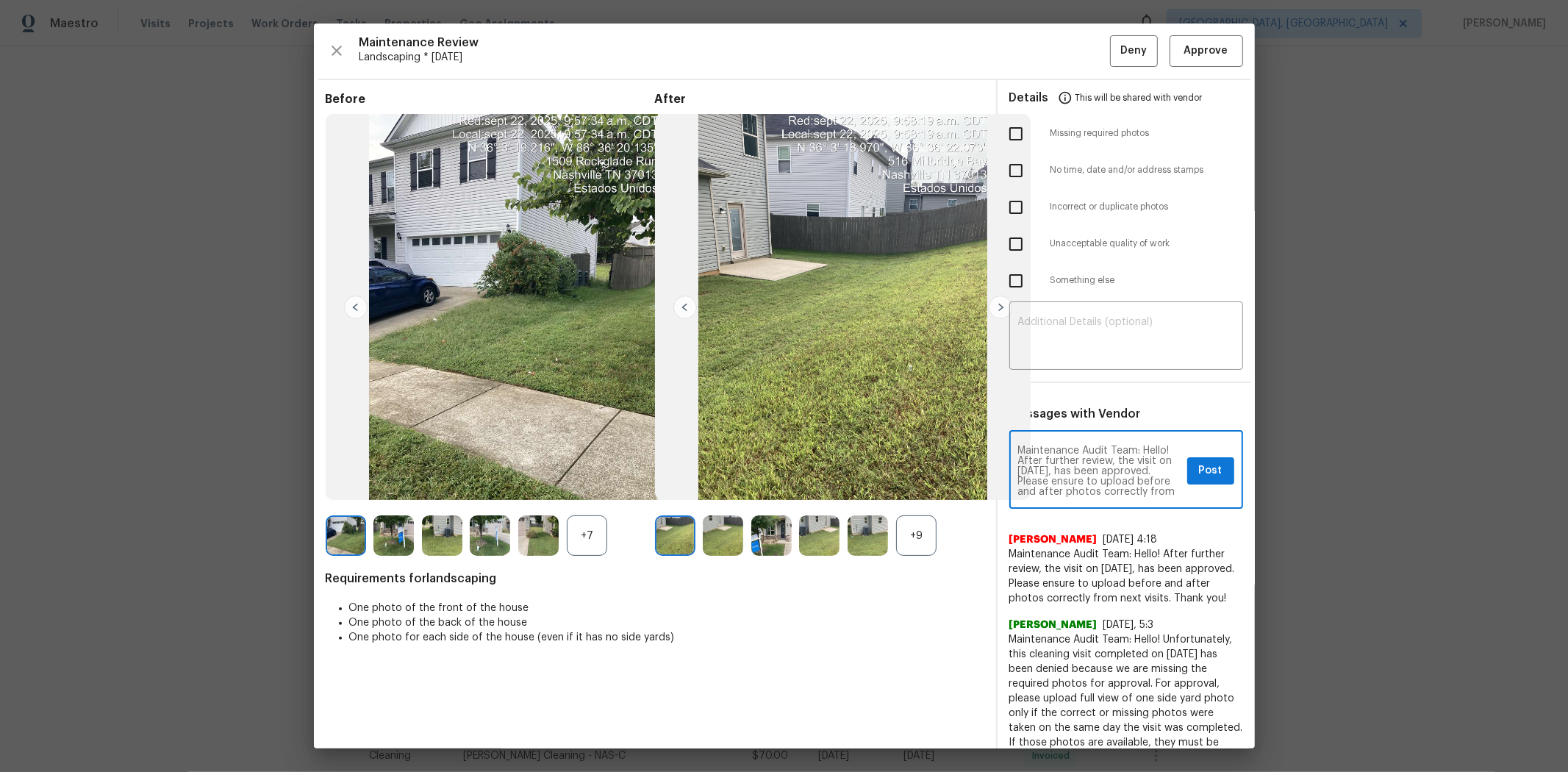
scroll to position [20, 0]
click at [1056, 450] on textarea "Maintenance Audit Team: Hello! After further review, the visit on 08/24/2025, h…" at bounding box center [1099, 471] width 163 height 51
type textarea "Maintenance Audit Team: Hello! After further review, the visit on 09/23/2025, h…"
click at [1114, 476] on span "Post" at bounding box center [1210, 471] width 23 height 18
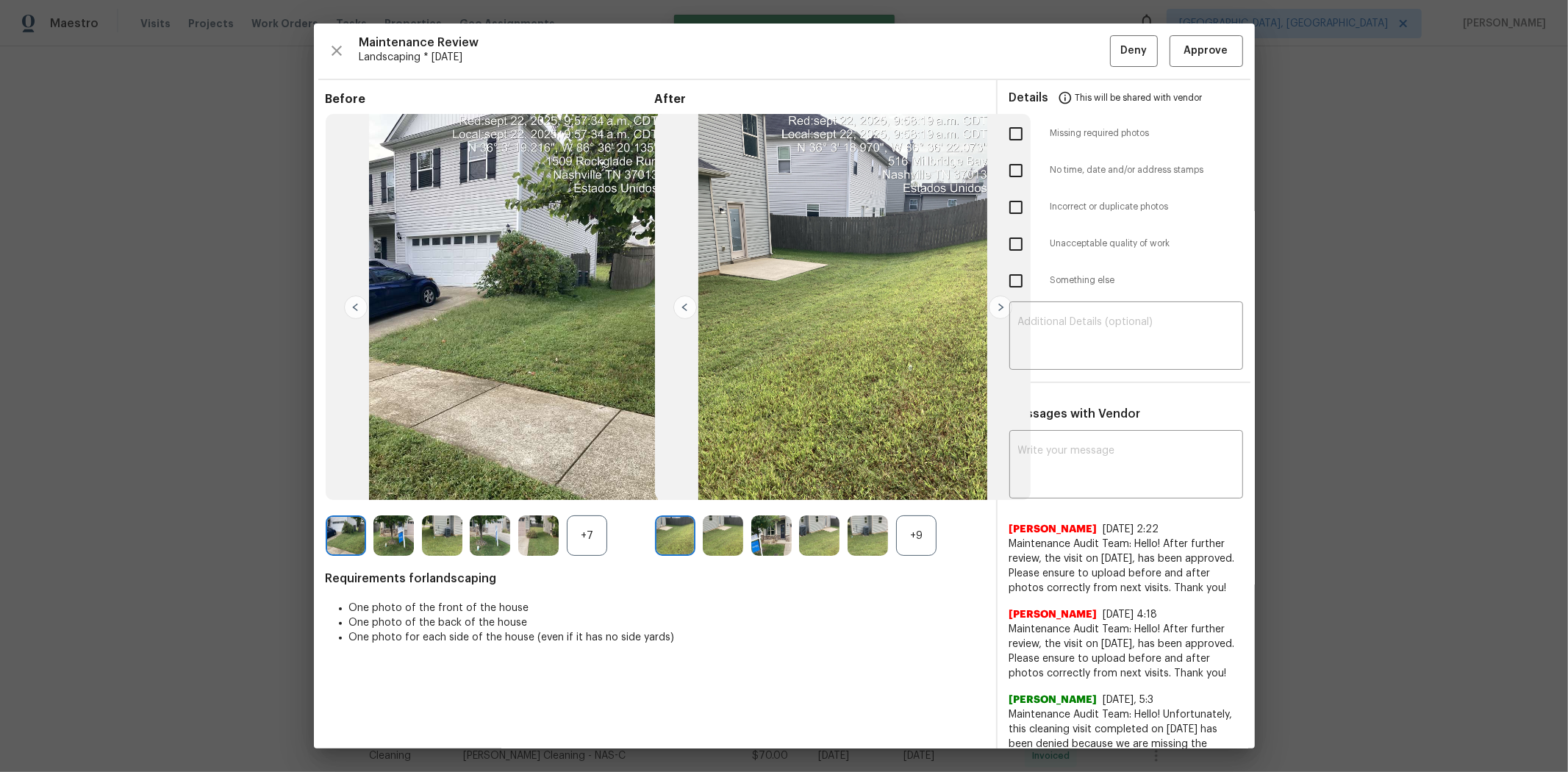
scroll to position [0, 0]
drag, startPoint x: 1176, startPoint y: 49, endPoint x: 1172, endPoint y: 60, distance: 11.7
click at [1114, 49] on span "Approve" at bounding box center [1206, 51] width 44 height 18
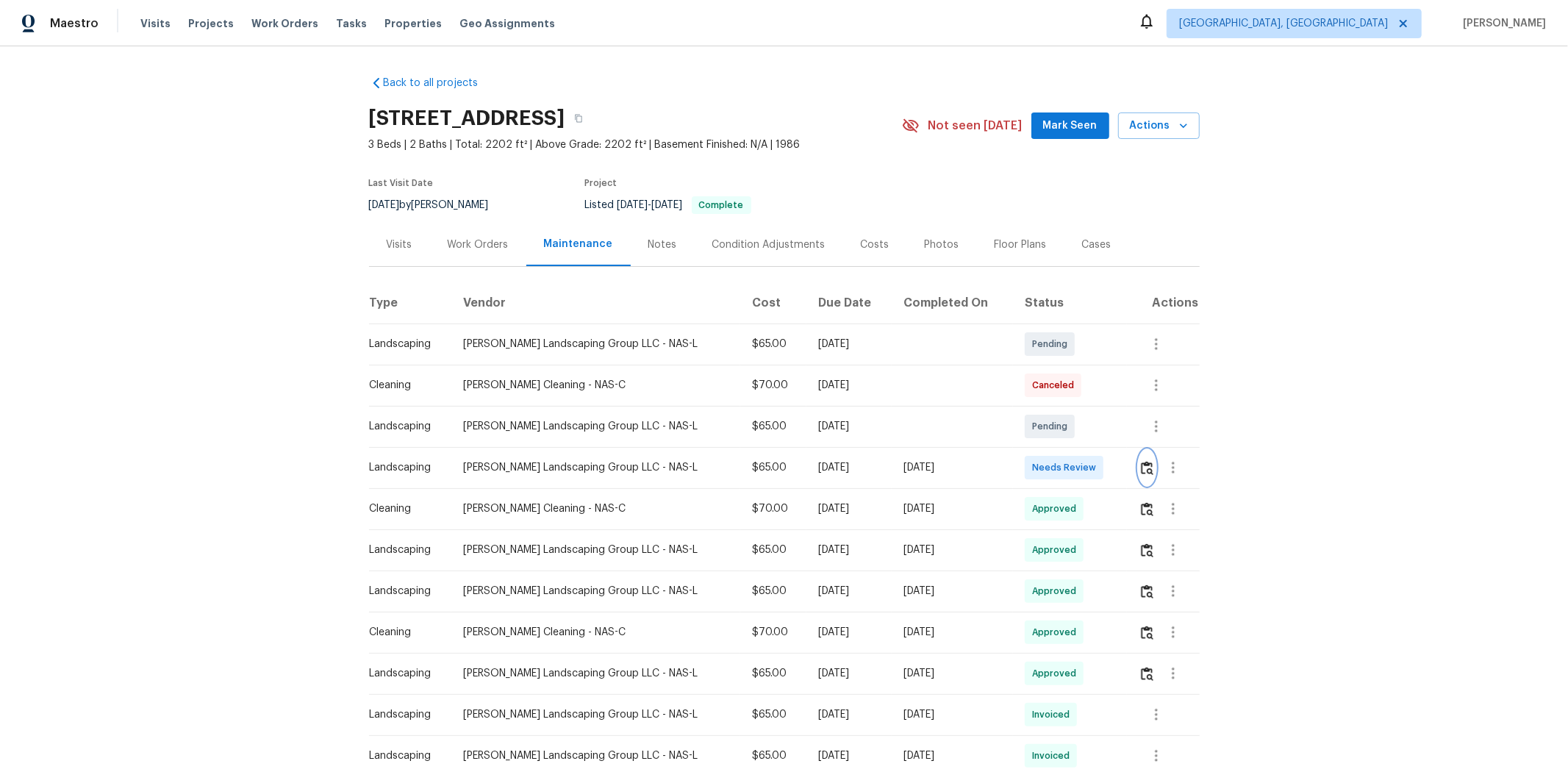
click at [1114, 475] on button "button" at bounding box center [1147, 467] width 17 height 36
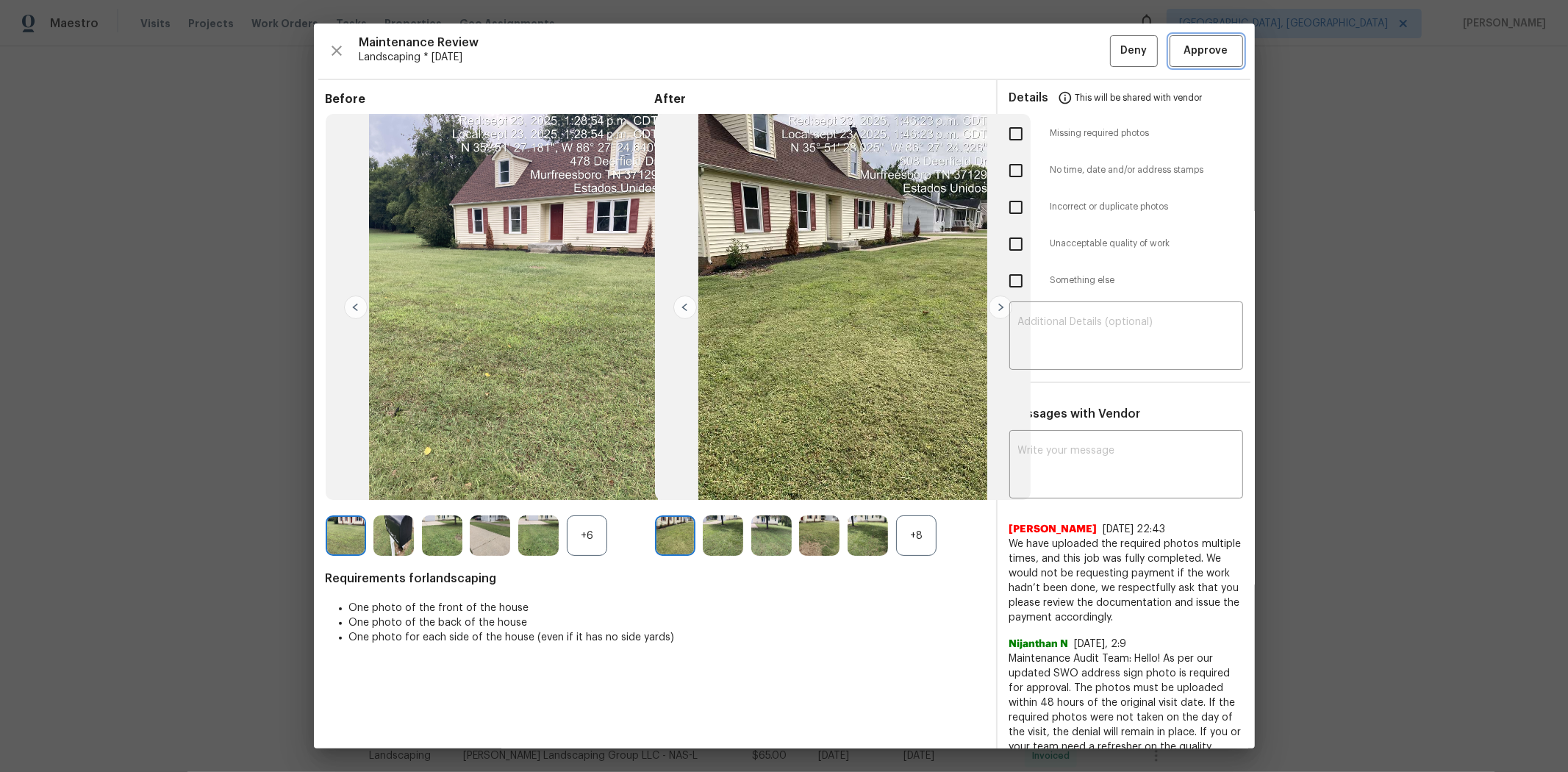
click at [1114, 62] on button "Approve" at bounding box center [1206, 51] width 74 height 31
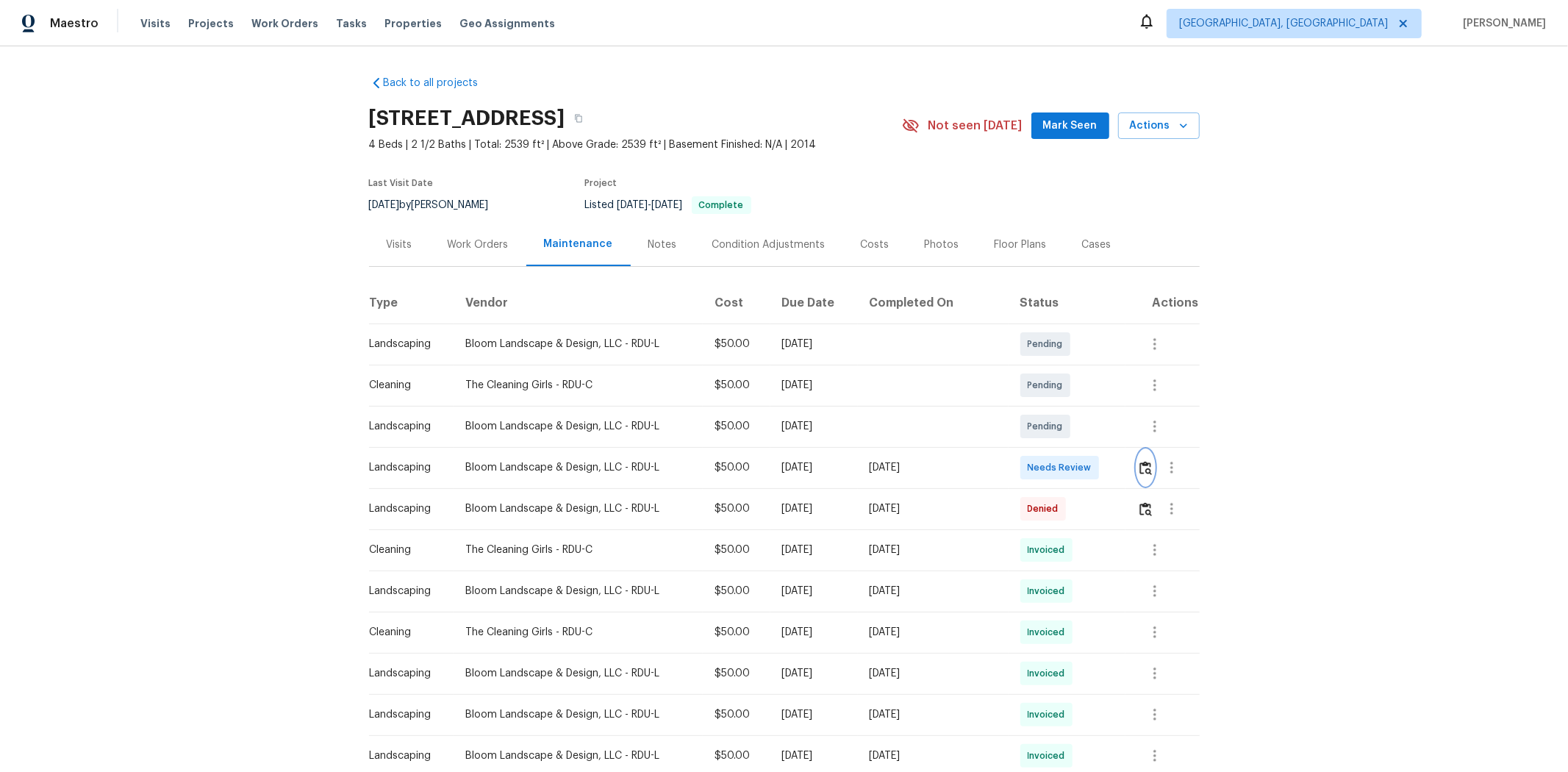
click at [1114, 469] on img "button" at bounding box center [1145, 468] width 12 height 14
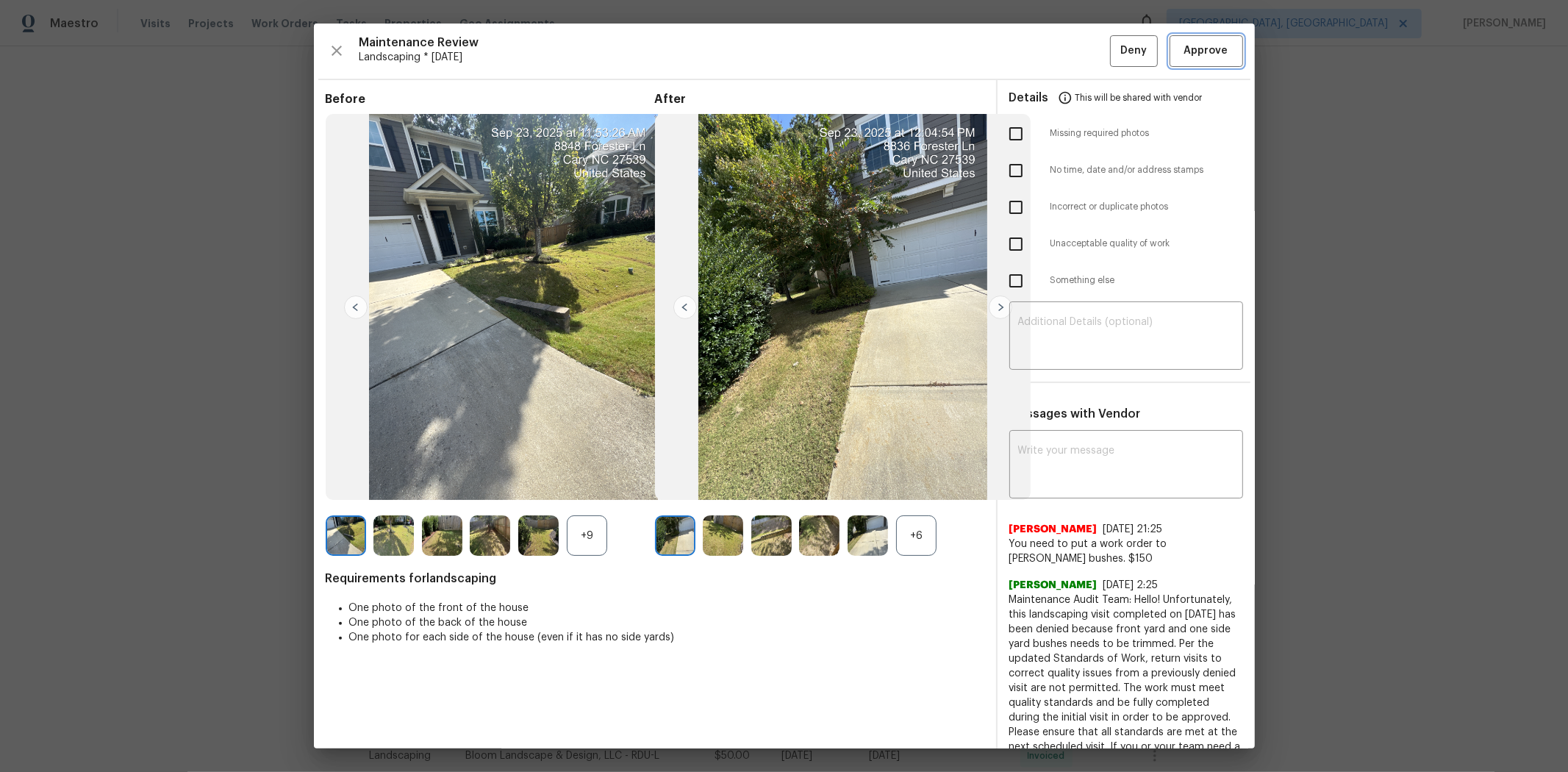
click at [1114, 59] on span "Approve" at bounding box center [1206, 51] width 44 height 18
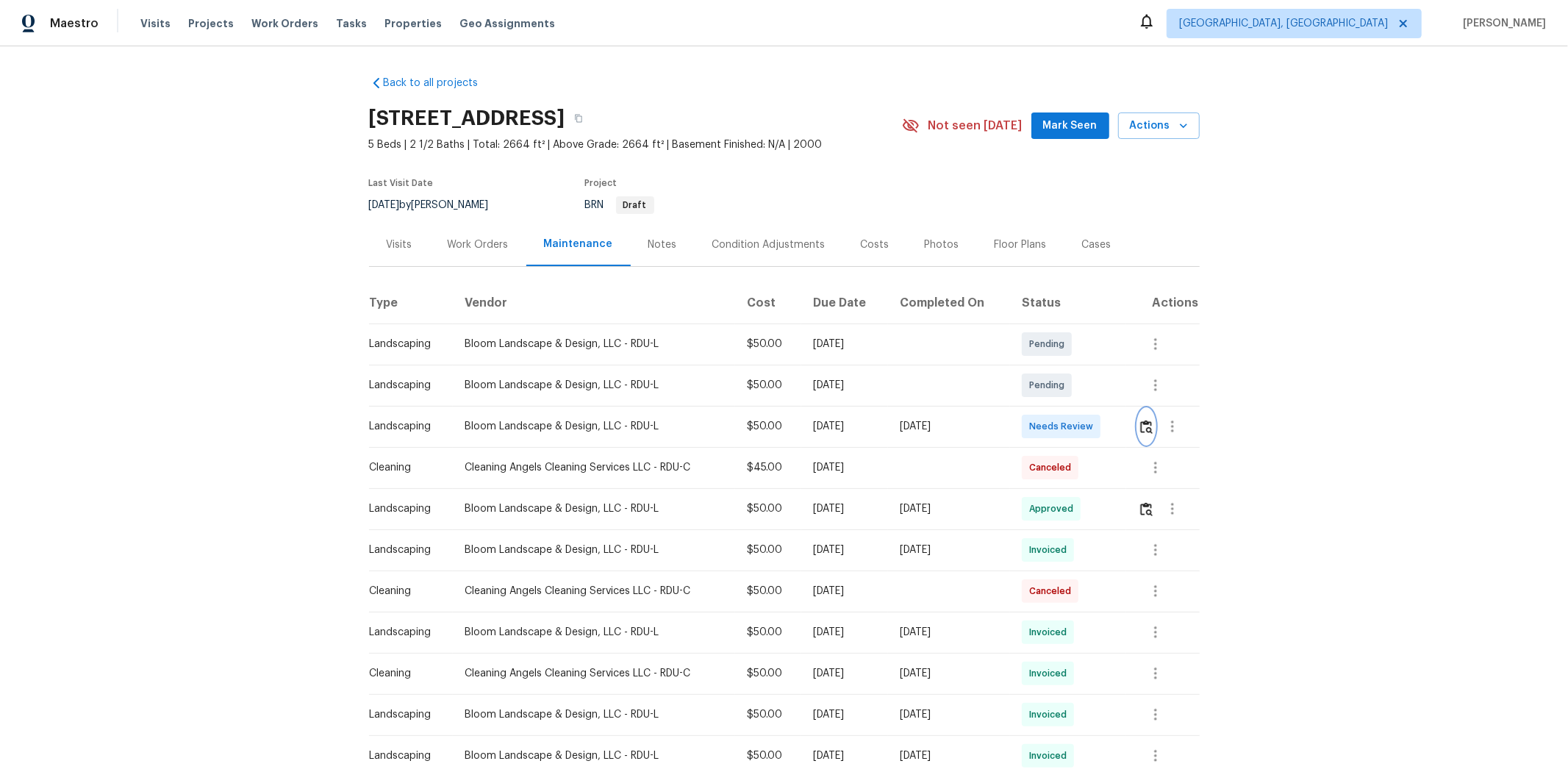
click at [1114, 432] on img "button" at bounding box center [1146, 427] width 12 height 14
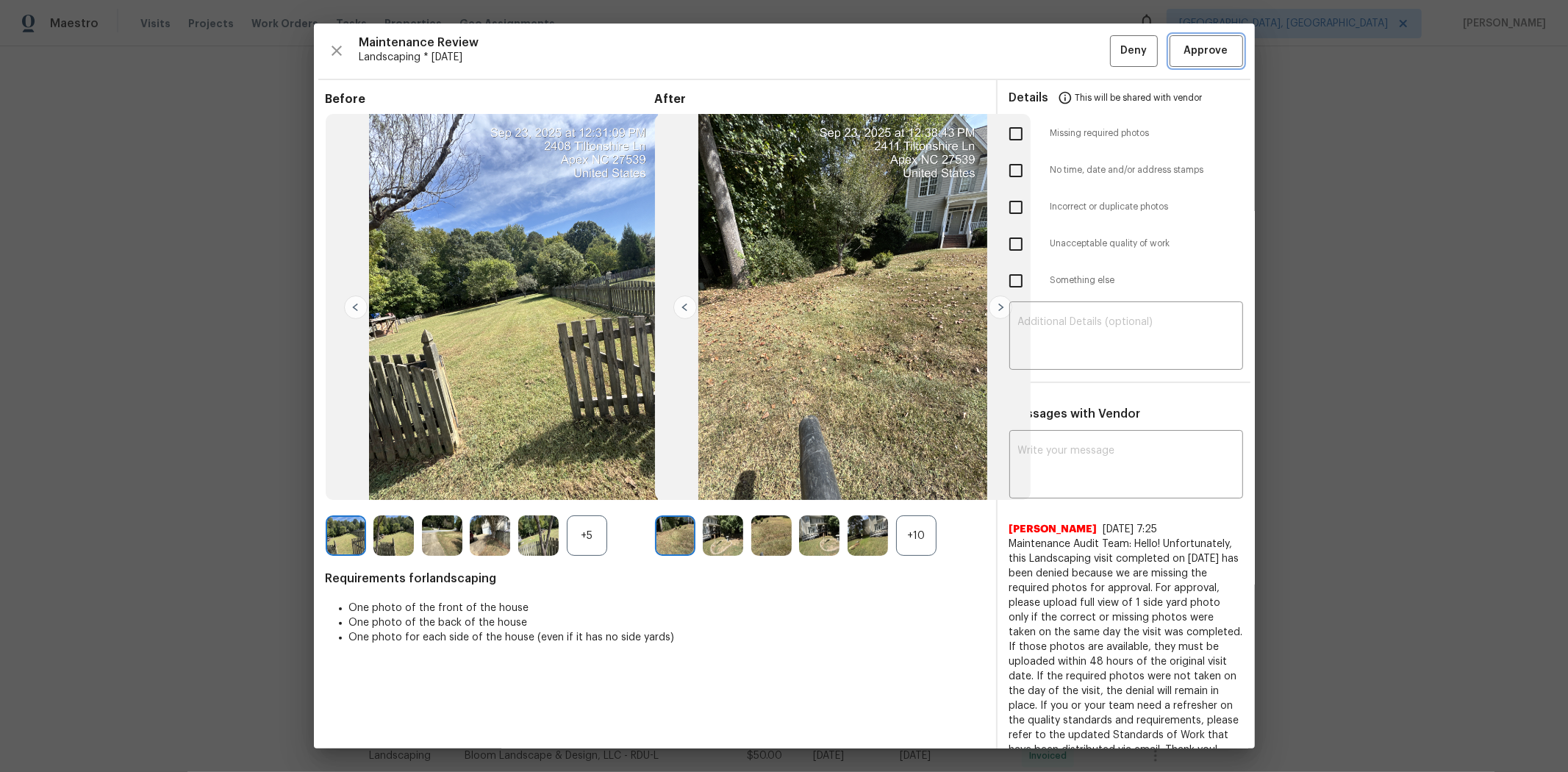
click at [1114, 42] on span "Approve" at bounding box center [1206, 51] width 44 height 18
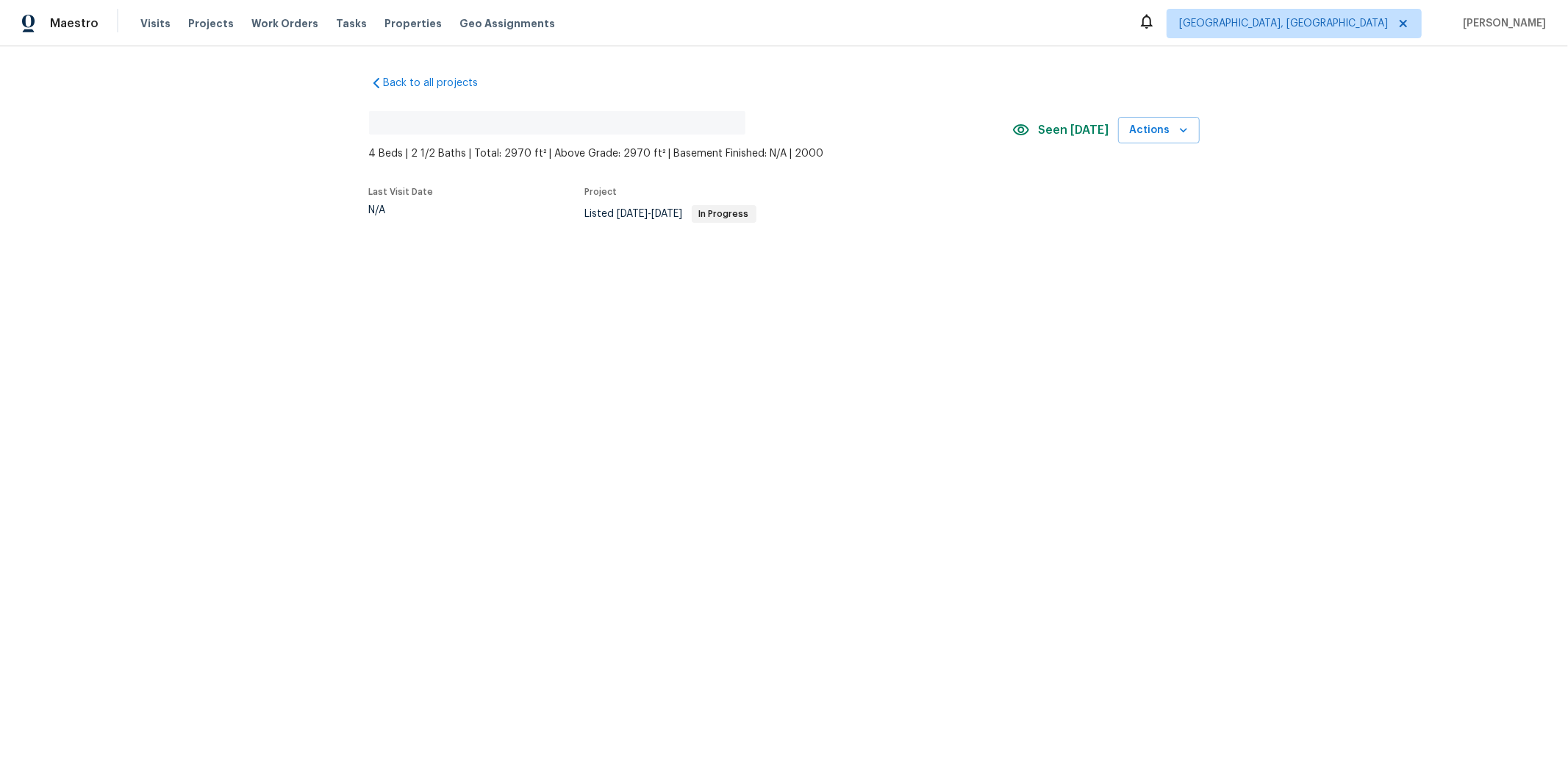
drag, startPoint x: 1023, startPoint y: 129, endPoint x: 1093, endPoint y: 133, distance: 70.1
click at [1093, 133] on div "Seen [DATE]" at bounding box center [1065, 130] width 106 height 17
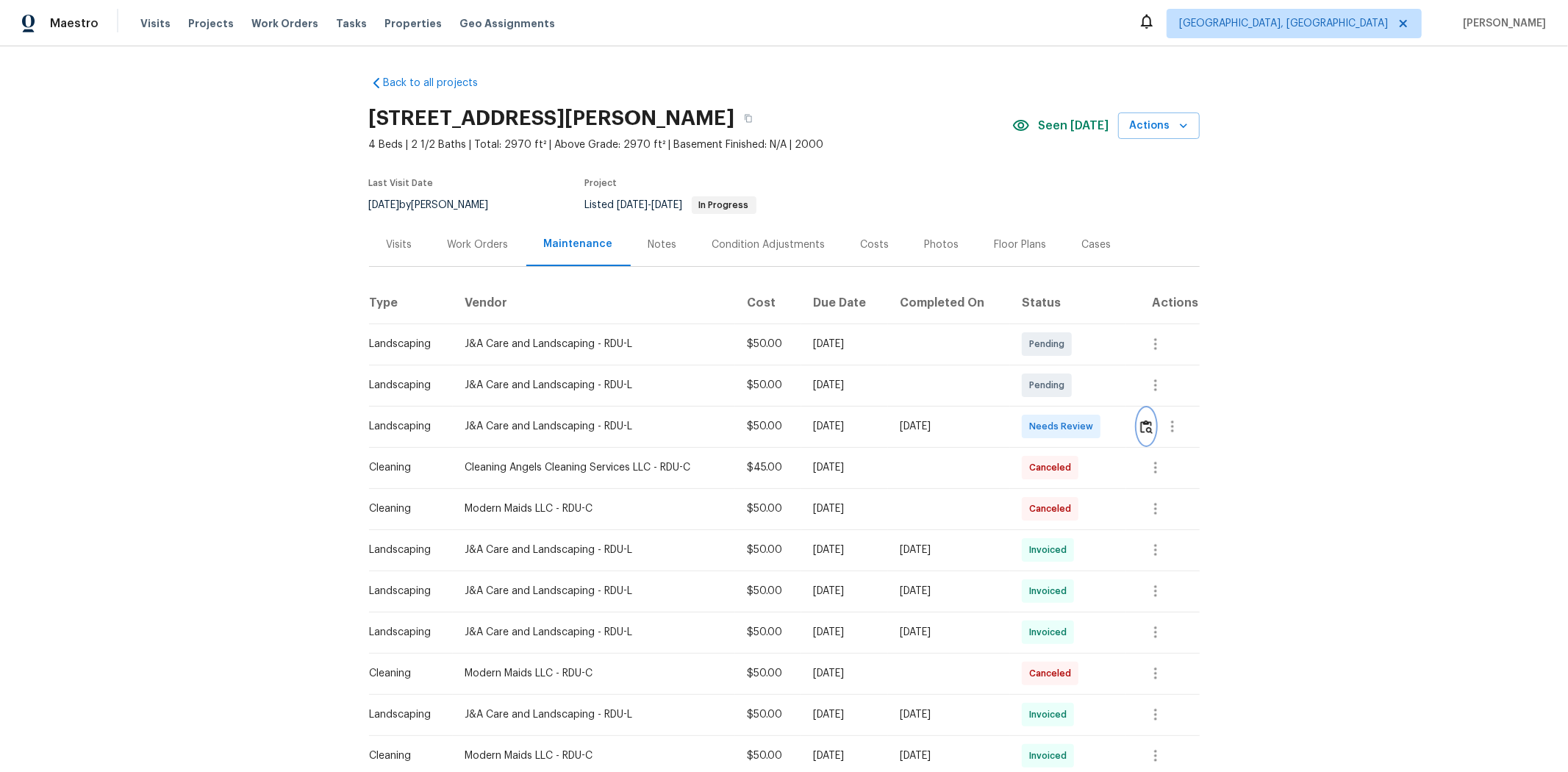
click at [844, 436] on button "button" at bounding box center [1147, 427] width 17 height 36
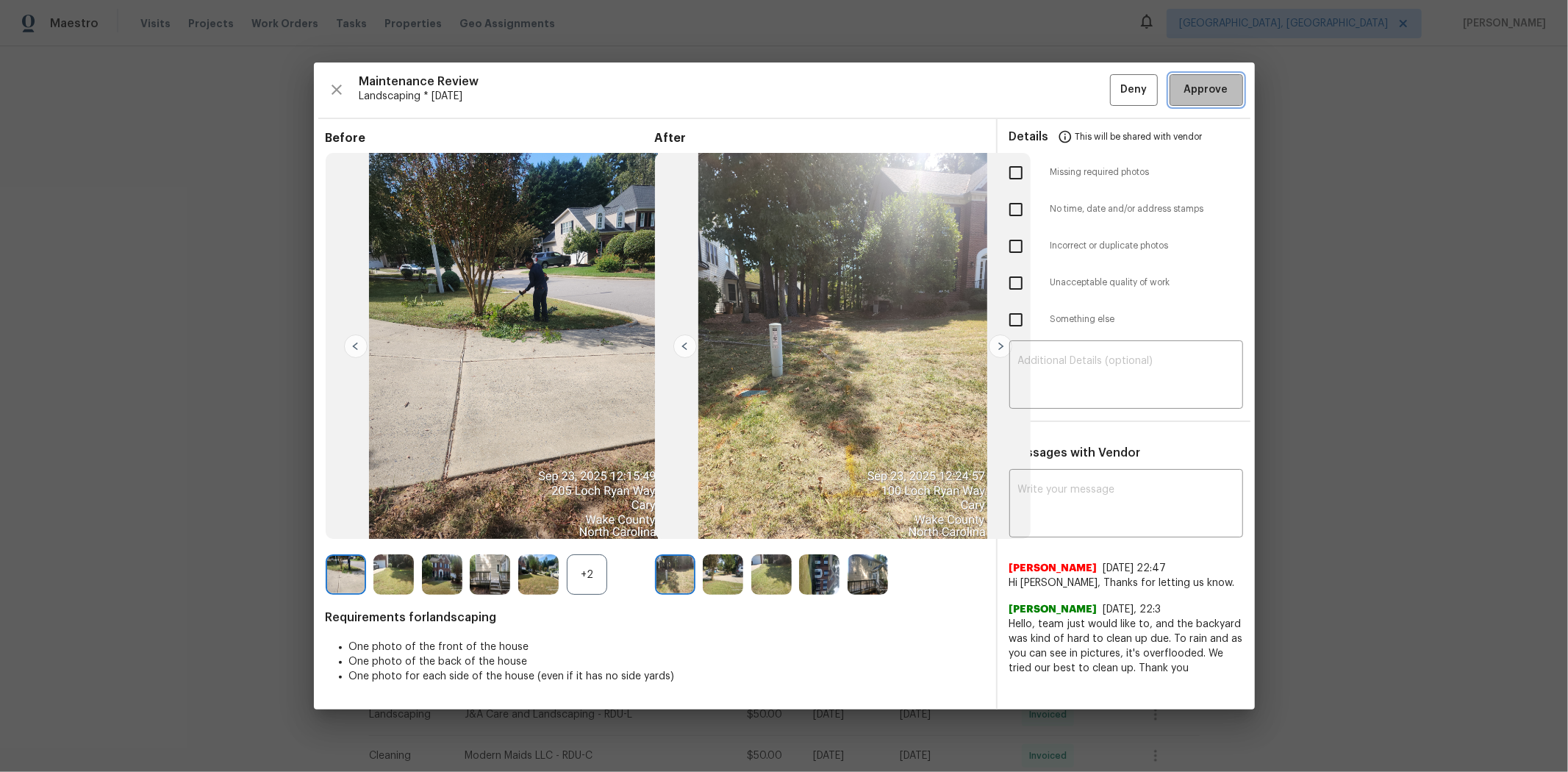
drag, startPoint x: 1207, startPoint y: 93, endPoint x: 1210, endPoint y: 82, distance: 11.4
click at [844, 90] on span "Approve" at bounding box center [1206, 90] width 44 height 18
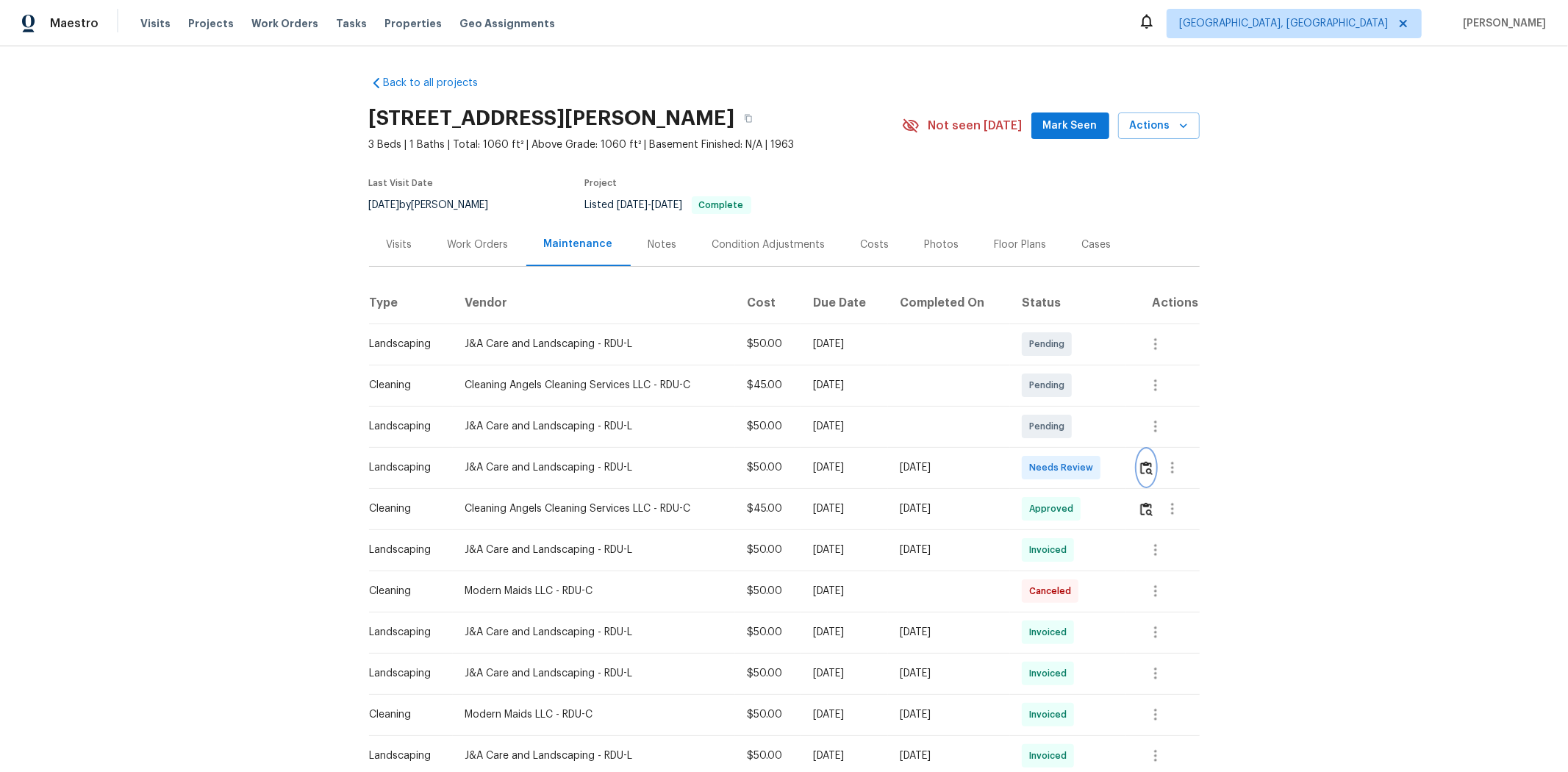
click at [1114, 467] on img "button" at bounding box center [1146, 468] width 12 height 14
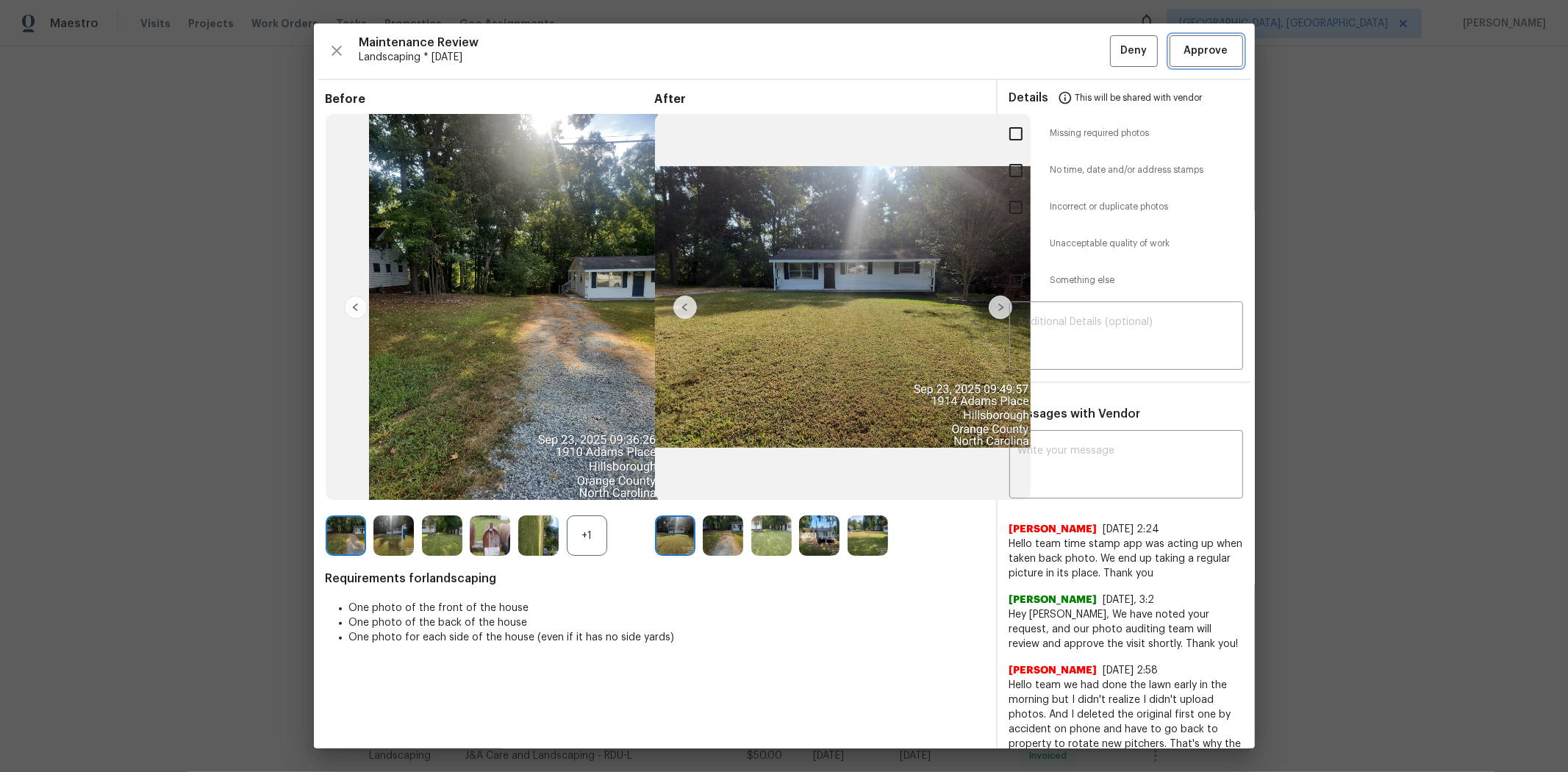
click at [1114, 56] on span "Approve" at bounding box center [1206, 51] width 44 height 18
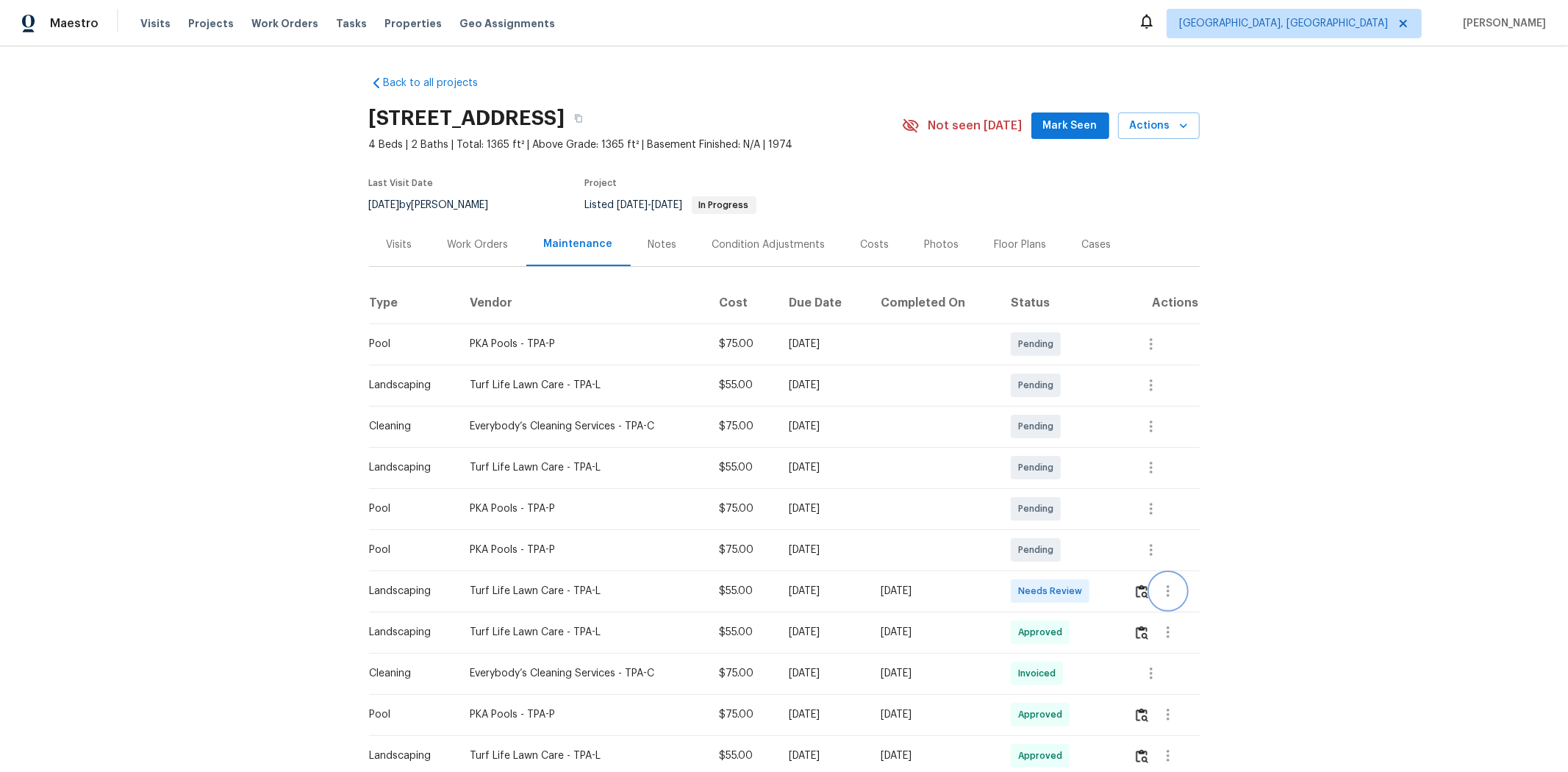
click at [1114, 516] on button "button" at bounding box center [1168, 591] width 36 height 36
click at [1114, 516] on div at bounding box center [784, 386] width 1568 height 772
click at [1114, 516] on img "button" at bounding box center [1142, 591] width 12 height 14
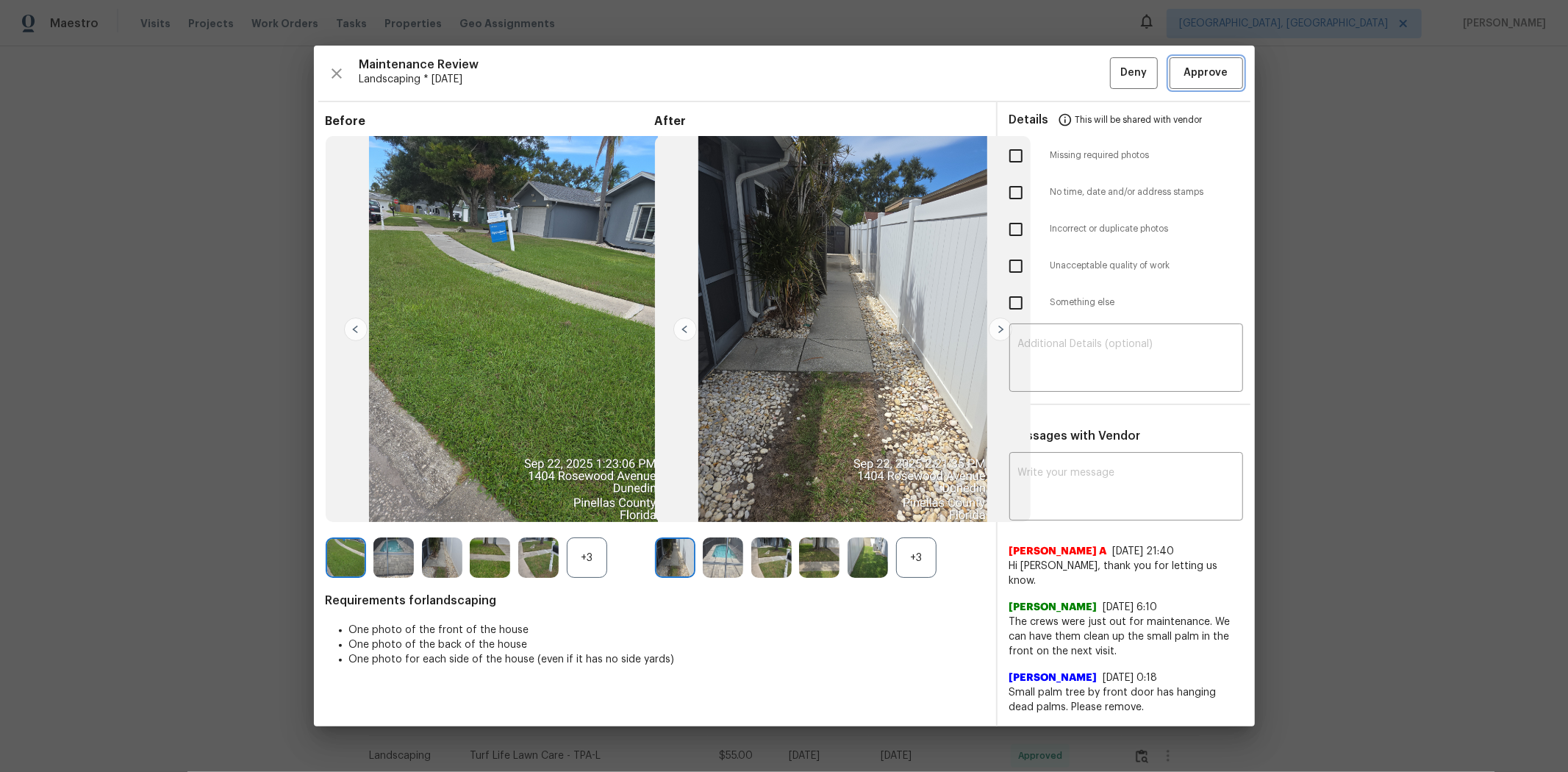
drag, startPoint x: 1206, startPoint y: 62, endPoint x: 1205, endPoint y: 54, distance: 8.1
click at [1114, 62] on button "Approve" at bounding box center [1206, 73] width 74 height 31
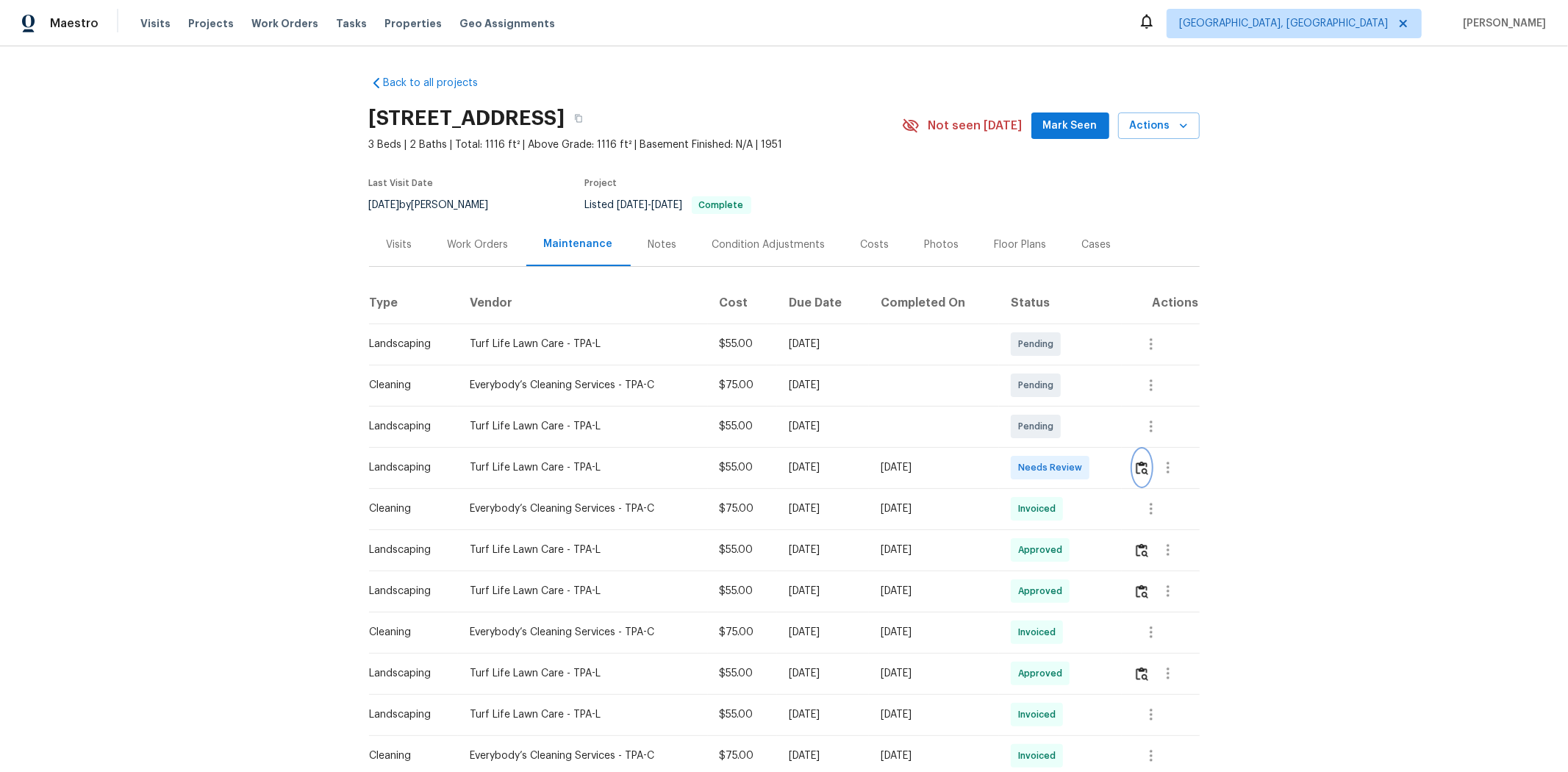
click at [1114, 466] on img "button" at bounding box center [1142, 468] width 12 height 14
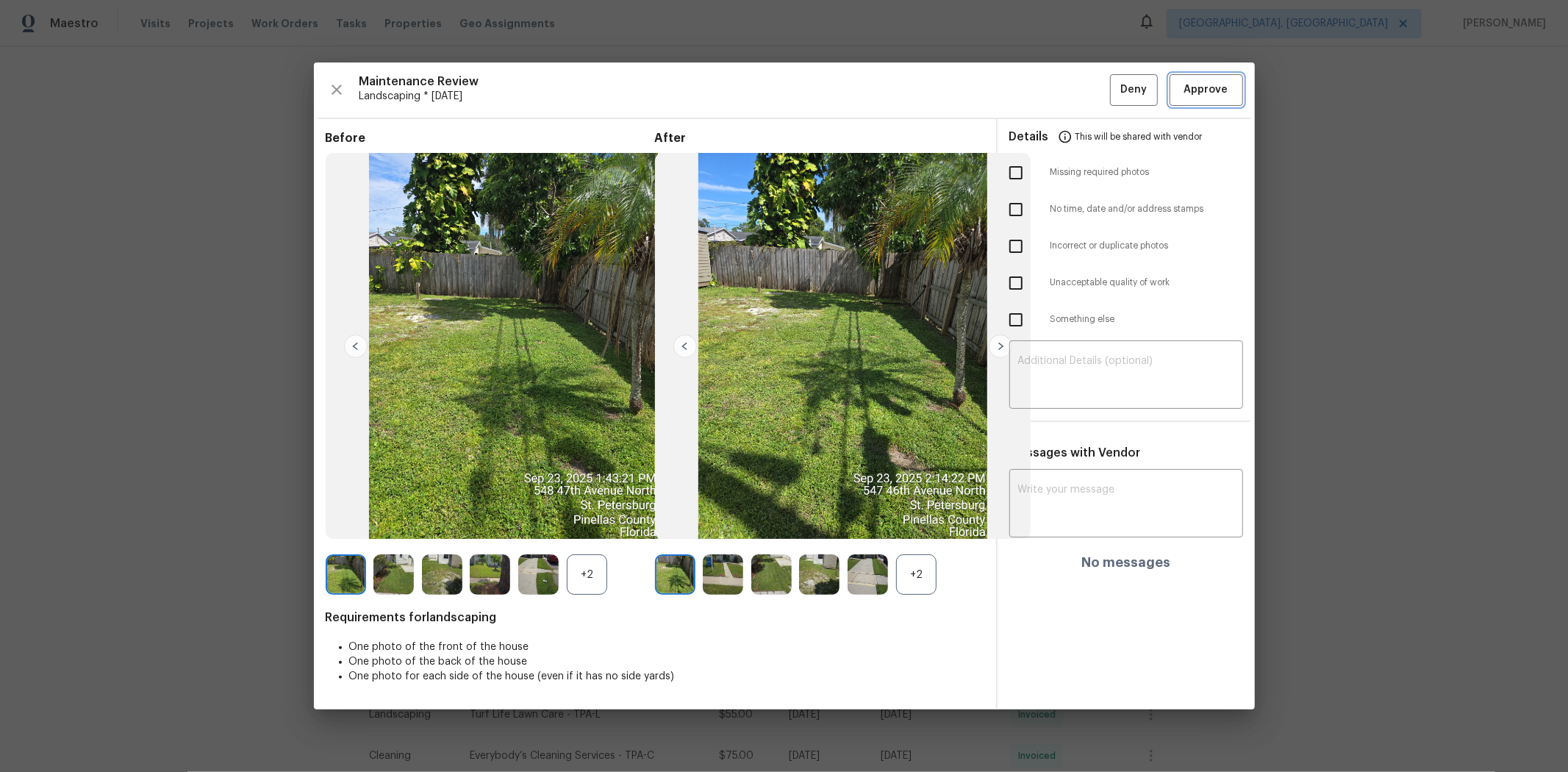
click at [1114, 77] on button "Approve" at bounding box center [1206, 90] width 74 height 31
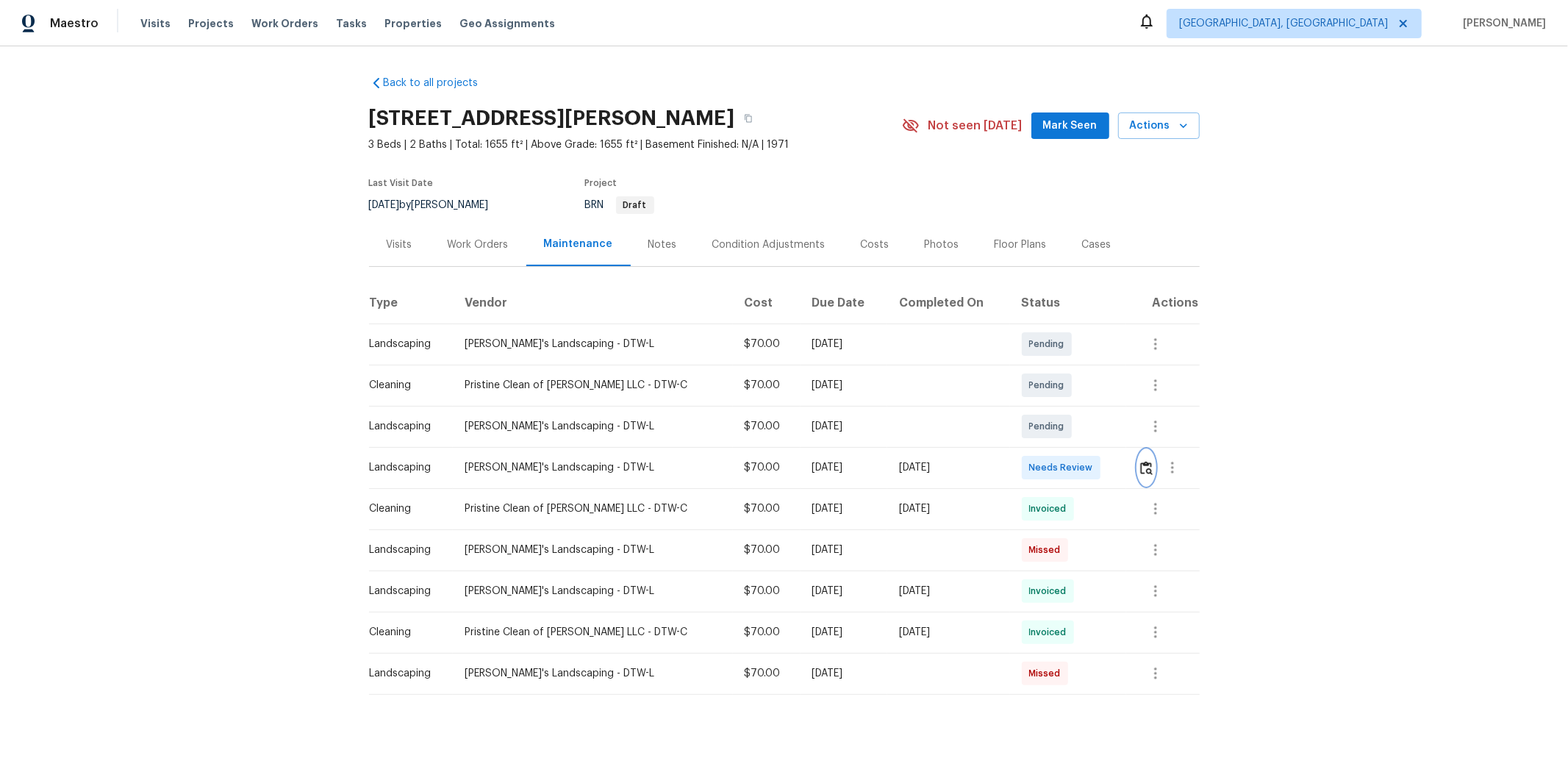
click at [1114, 461] on button "button" at bounding box center [1147, 467] width 17 height 36
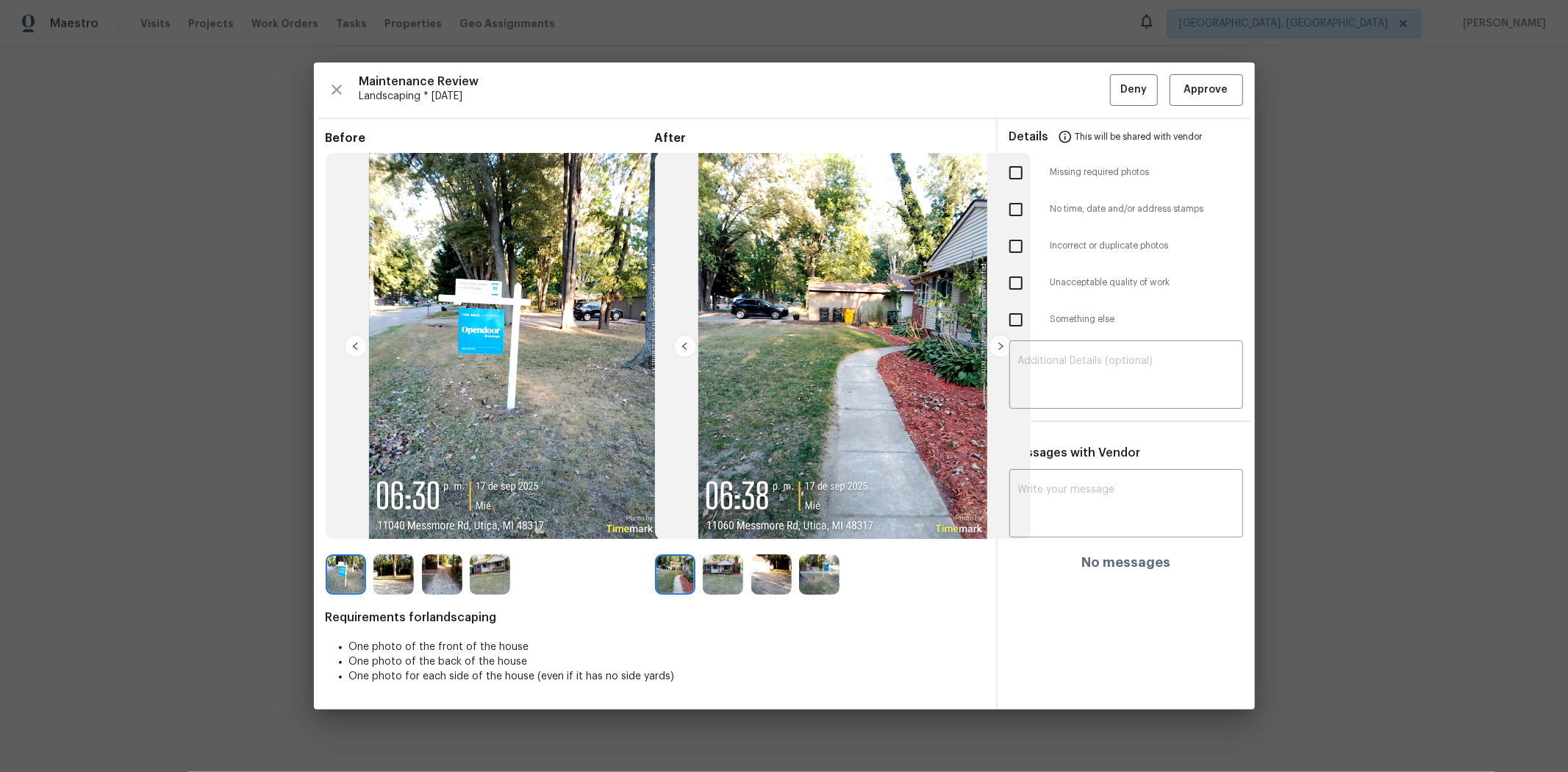
click at [1018, 174] on input "checkbox" at bounding box center [1016, 172] width 31 height 31
checkbox input "true"
click at [1089, 369] on textarea at bounding box center [1126, 377] width 216 height 41
paste textarea "Maintenance Audit Team: Hello! Unfortunately, this landscaping visit completed …"
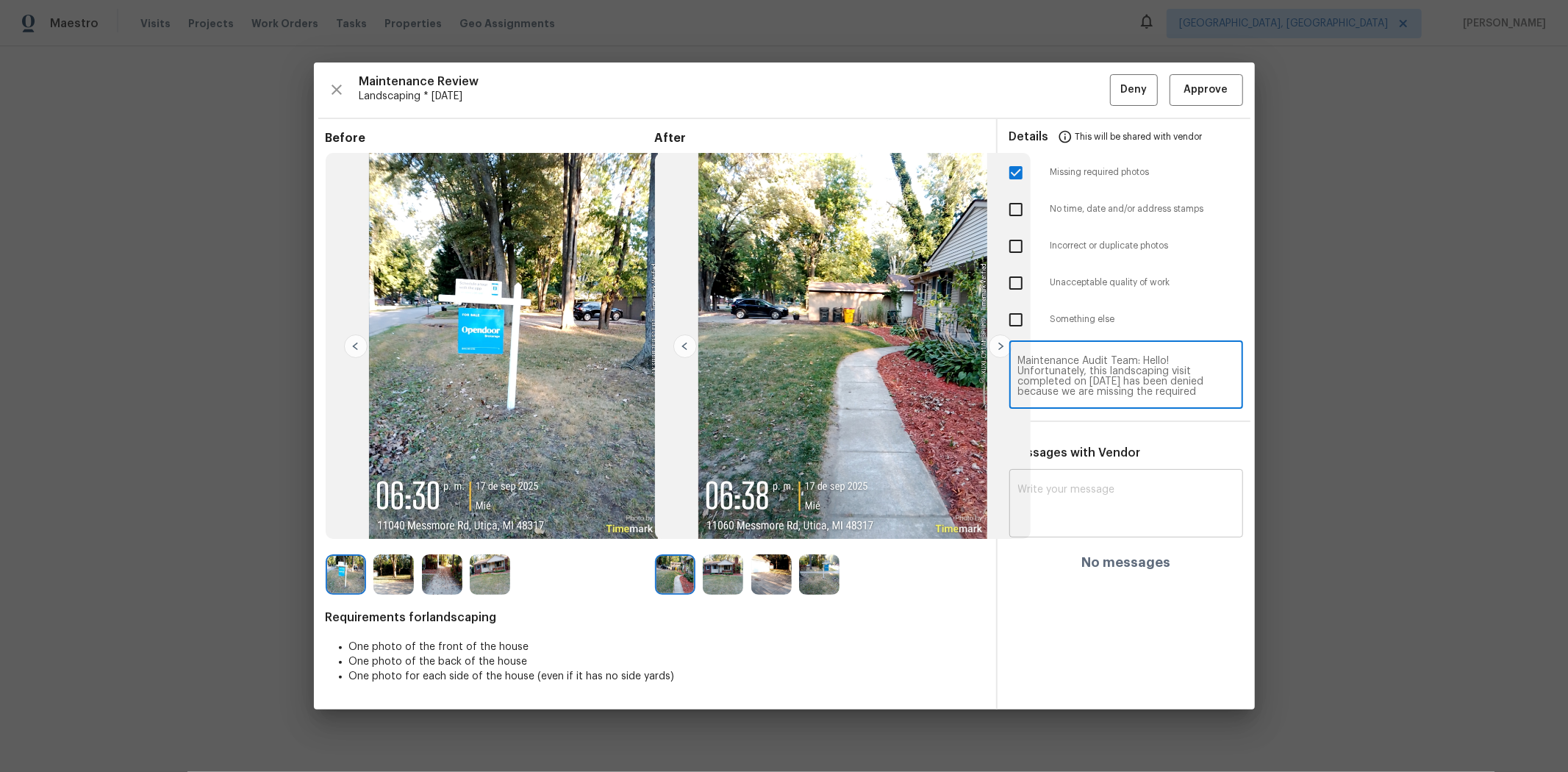
type textarea "Maintenance Audit Team: Hello! Unfortunately, this landscaping visit completed …"
click at [1114, 488] on textarea at bounding box center [1126, 505] width 216 height 41
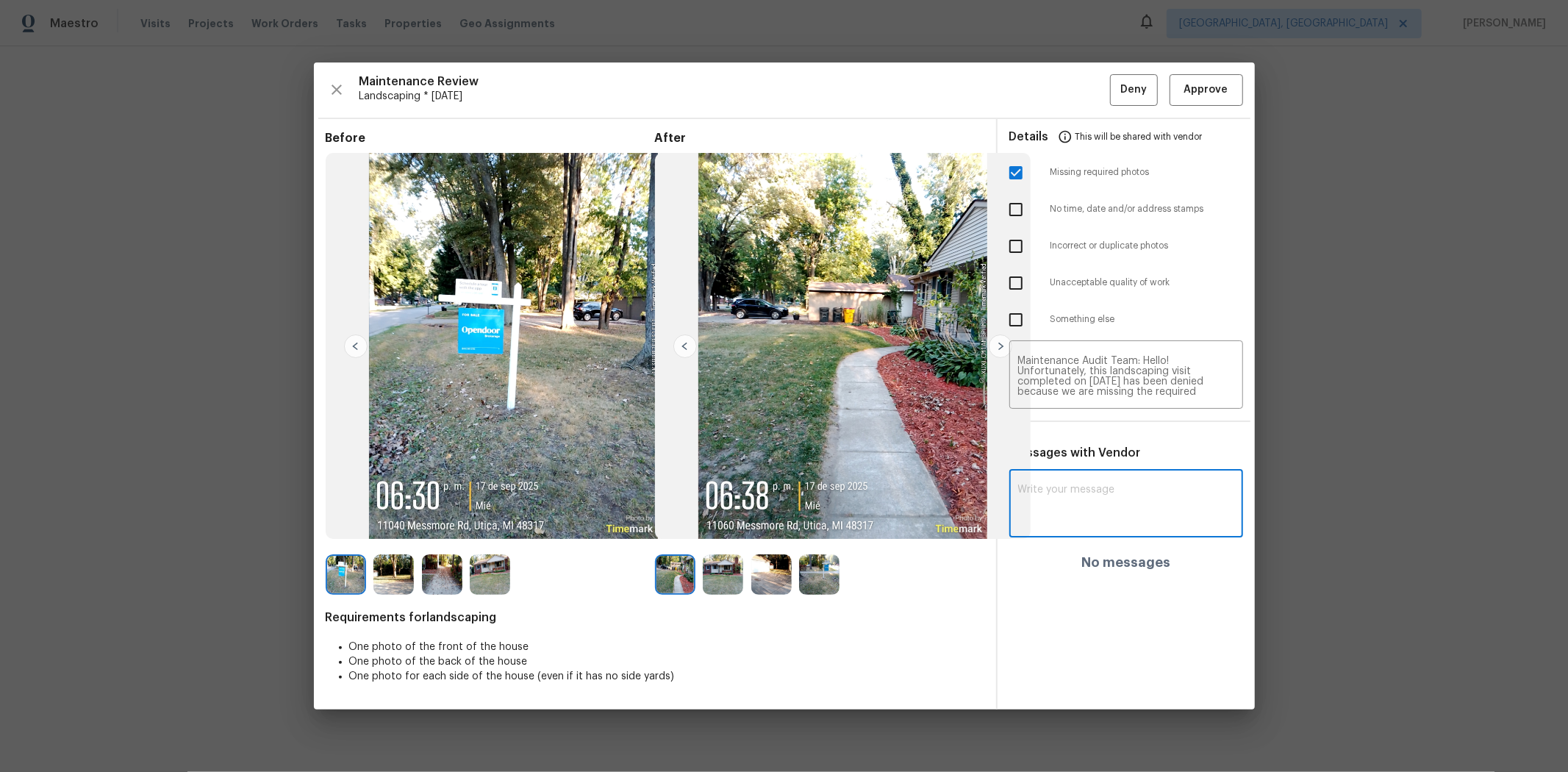
paste textarea "Maintenance Audit Team: Hello! Unfortunately, this landscaping visit completed …"
type textarea "Maintenance Audit Team: Hello! Unfortunately, this landscaping visit completed …"
click at [1114, 503] on span "Post" at bounding box center [1210, 510] width 23 height 18
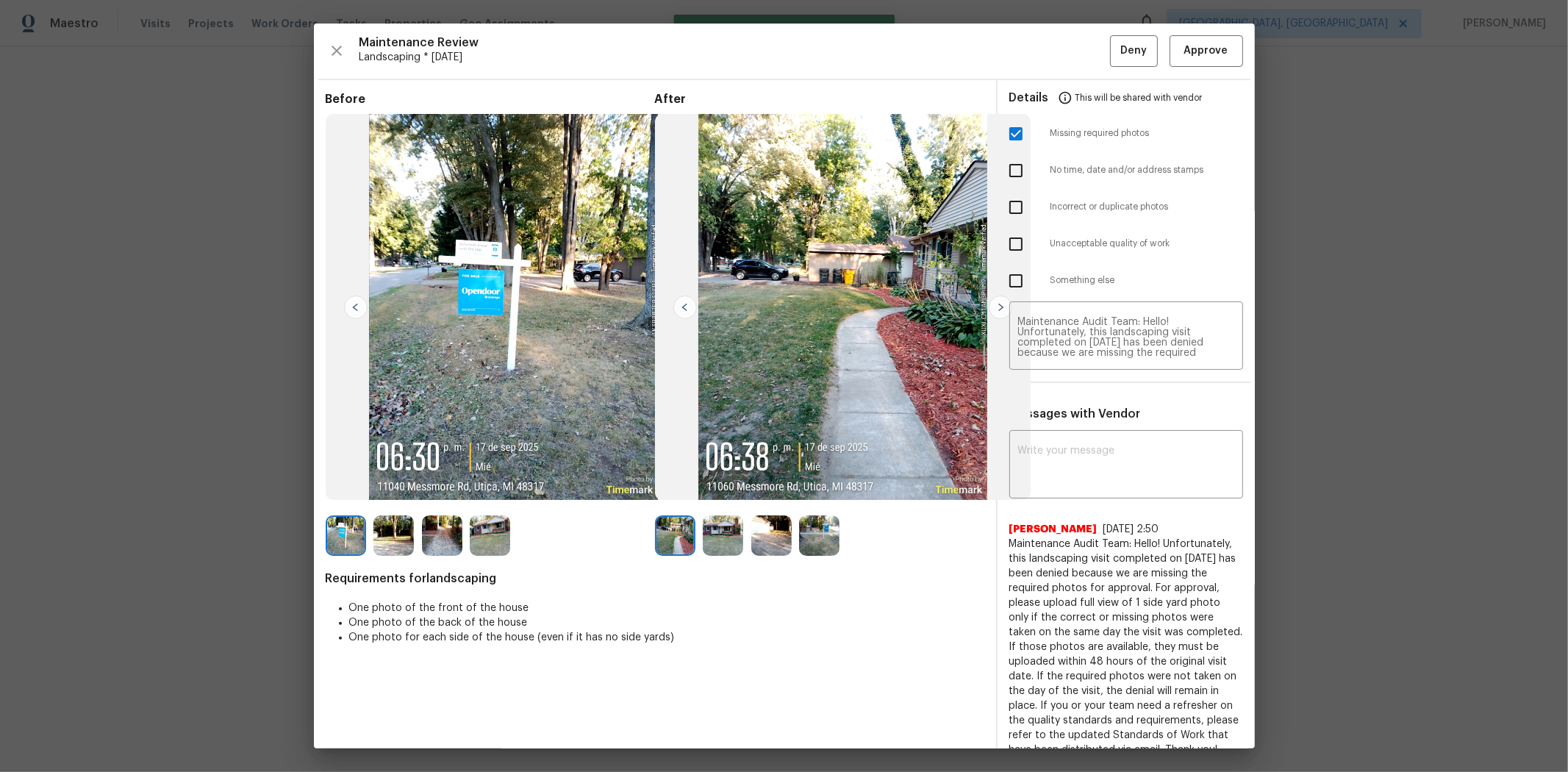
scroll to position [0, 0]
click at [1114, 96] on span "This will be shared with vendor" at bounding box center [1139, 98] width 127 height 36
click at [1114, 50] on span "Deny" at bounding box center [1133, 51] width 26 height 18
